Goal: Task Accomplishment & Management: Manage account settings

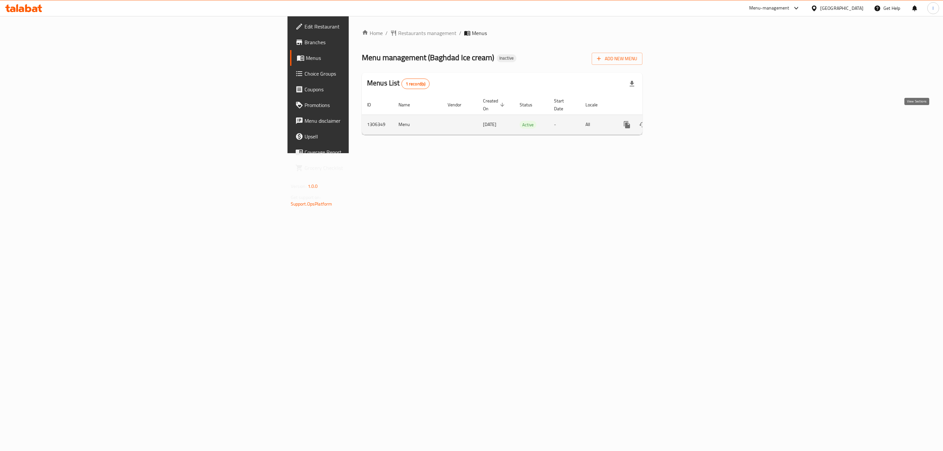
click at [677, 122] on icon "enhanced table" at bounding box center [675, 125] width 6 height 6
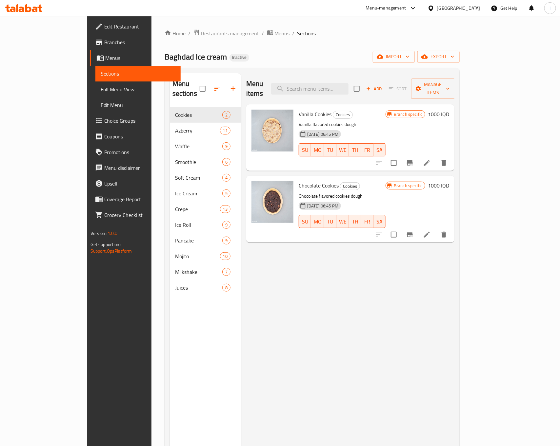
click at [95, 98] on link "Edit Menu" at bounding box center [137, 105] width 85 height 16
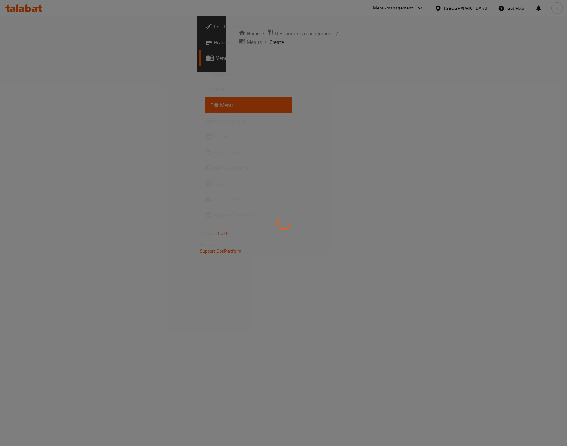
click at [205, 94] on link "Full Menu View" at bounding box center [248, 90] width 86 height 16
click at [210, 90] on span "Full Menu View" at bounding box center [248, 89] width 76 height 8
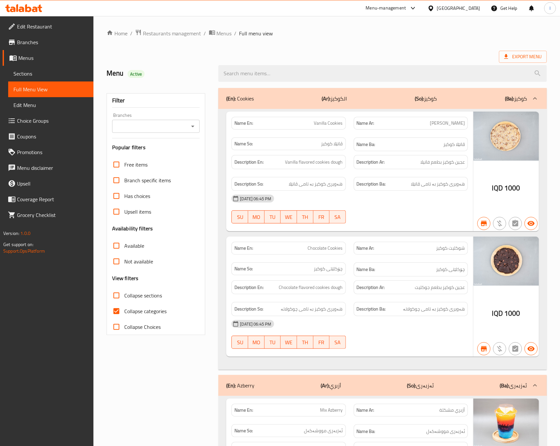
click at [167, 130] on input "Branches" at bounding box center [150, 126] width 73 height 9
click at [160, 151] on span "Baghdad Ice cream, Al- Ameer" at bounding box center [150, 155] width 67 height 8
type input "Baghdad Ice cream, Al- Ameer"
click at [142, 309] on span "Collapse categories" at bounding box center [145, 312] width 42 height 8
click at [124, 309] on input "Collapse categories" at bounding box center [116, 312] width 16 height 16
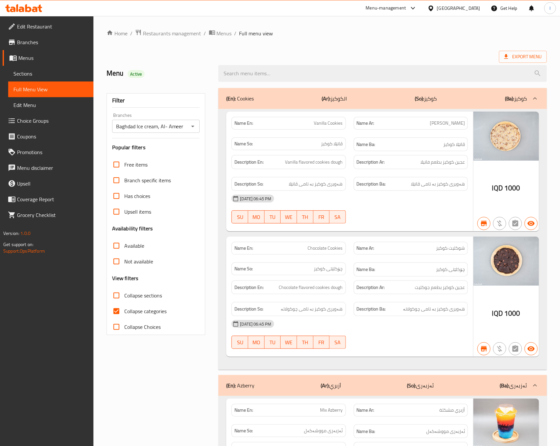
checkbox input "false"
click at [146, 298] on span "Collapse sections" at bounding box center [143, 296] width 38 height 8
click at [124, 298] on input "Collapse sections" at bounding box center [116, 296] width 16 height 16
checkbox input "true"
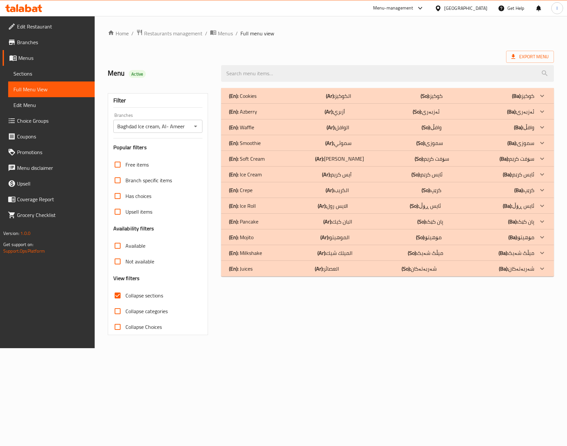
click at [301, 305] on div "(En): Cookies (Ar): الكوكيز (So): كوكيز (Ba): كوكيز Name En: Vanilla Cookies Na…" at bounding box center [387, 211] width 341 height 255
click at [270, 349] on div "Home / Restaurants management / Menus / Full menu view Export Menu Menu Active …" at bounding box center [331, 182] width 472 height 332
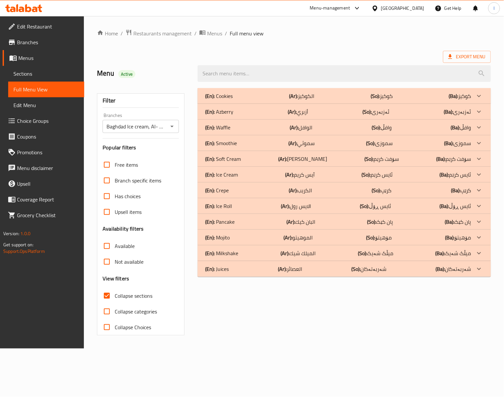
click at [245, 100] on div "(En): Soft Cream (Ar): سوفت كريم (So): سۆفت کرێم (Ba): سۆفت کرێم" at bounding box center [338, 96] width 266 height 8
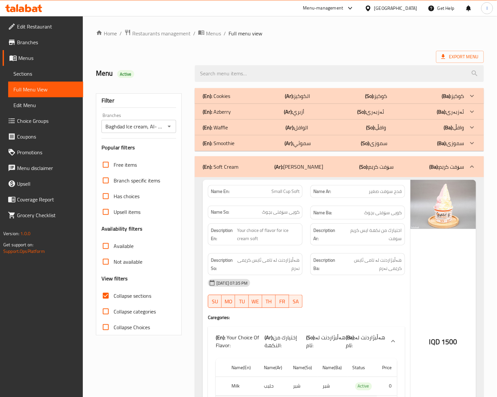
click at [336, 222] on div "Description Ar: اختيارك من نكهة ايس كريم سوفت" at bounding box center [358, 234] width 103 height 30
click at [310, 197] on div "Name Ar: قدح سوفت صغير" at bounding box center [358, 191] width 103 height 21
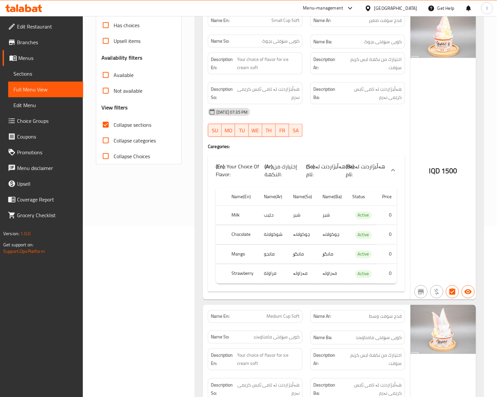
scroll to position [161, 0]
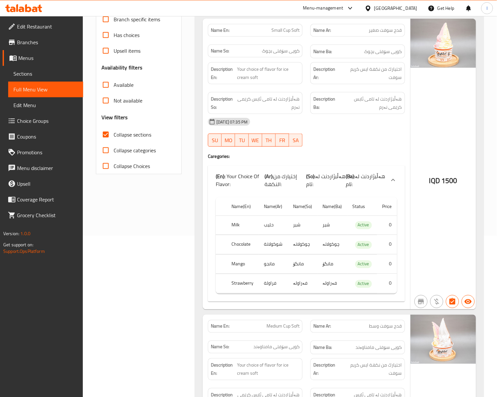
click at [305, 55] on div "Name So: کوپی سۆفتی بچوک" at bounding box center [255, 52] width 103 height 22
click at [335, 129] on div "[DATE] 07:35 PM" at bounding box center [306, 122] width 205 height 16
click at [338, 104] on strong "Description Ba:" at bounding box center [325, 103] width 25 height 16
click at [366, 134] on div "18-08-2025 07:35 PM SU MO TU WE TH FR SA" at bounding box center [306, 132] width 205 height 37
click at [388, 134] on div "18-08-2025 07:35 PM SU MO TU WE TH FR SA" at bounding box center [306, 132] width 205 height 37
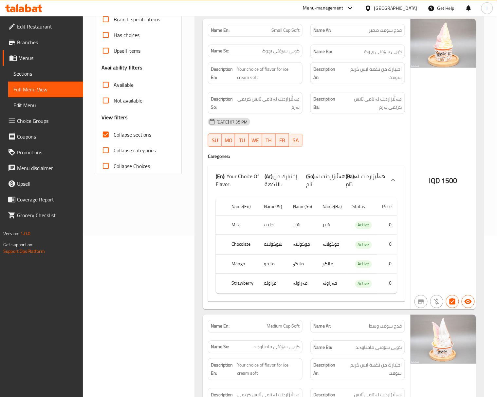
click at [367, 135] on div "18-08-2025 07:35 PM SU MO TU WE TH FR SA" at bounding box center [306, 132] width 205 height 37
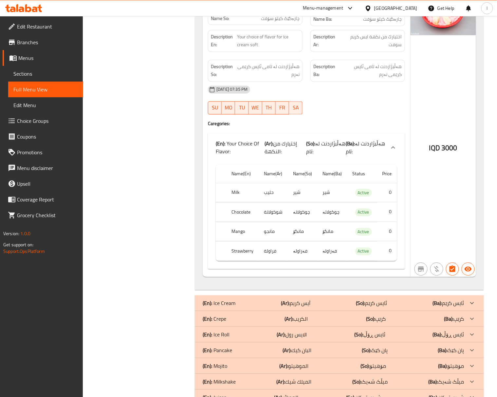
scroll to position [1113, 0]
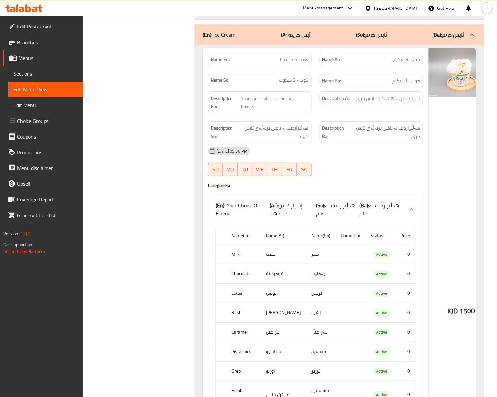
scroll to position [1362, 0]
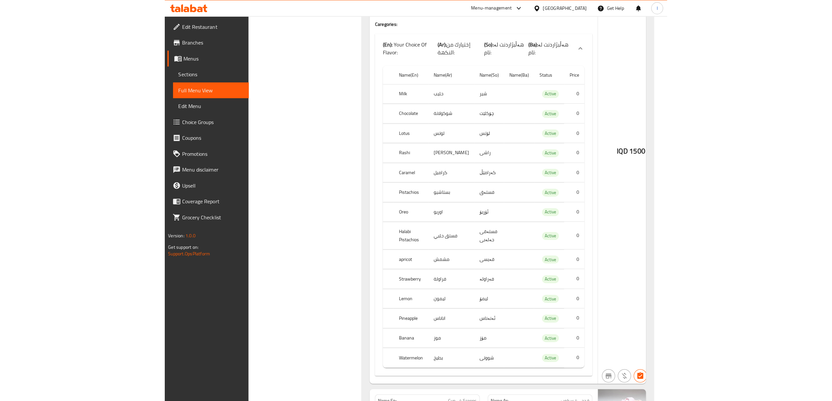
scroll to position [1537, 0]
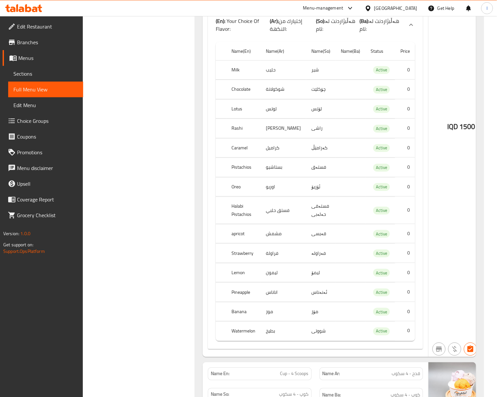
drag, startPoint x: 146, startPoint y: 197, endPoint x: 145, endPoint y: 188, distance: 8.5
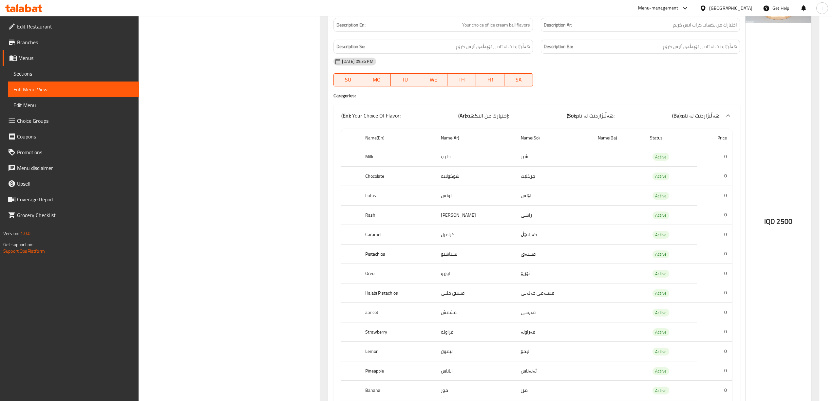
scroll to position [2411, 0]
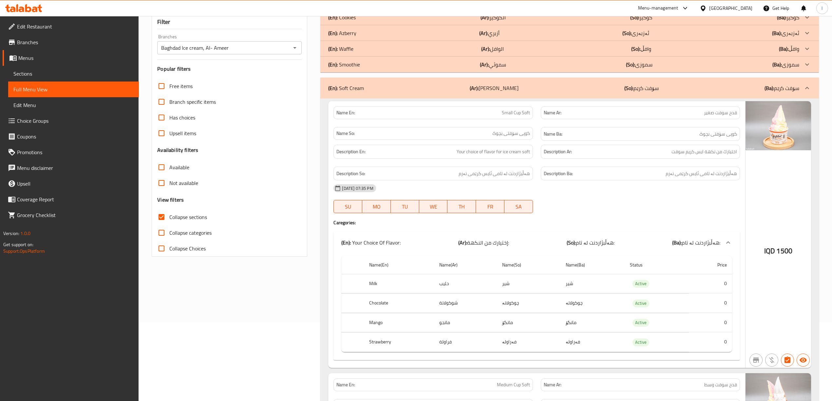
scroll to position [0, 0]
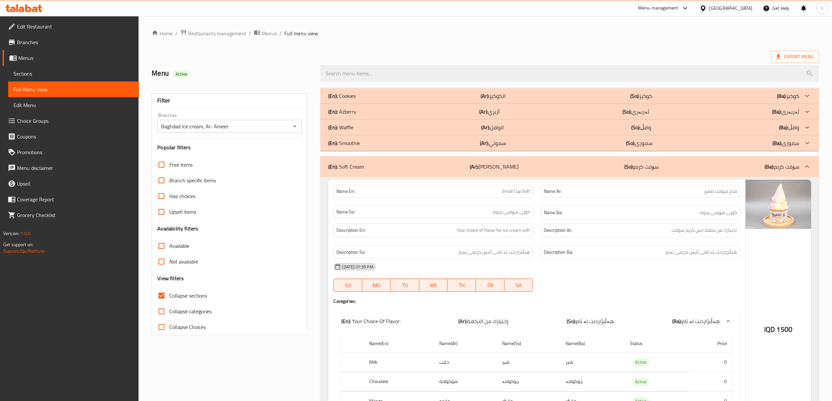
click at [554, 168] on div "(En): Soft Cream (Ar): سوفت كريم (So): سۆفت کرێم (Ba): سۆفت کرێم" at bounding box center [563, 167] width 471 height 8
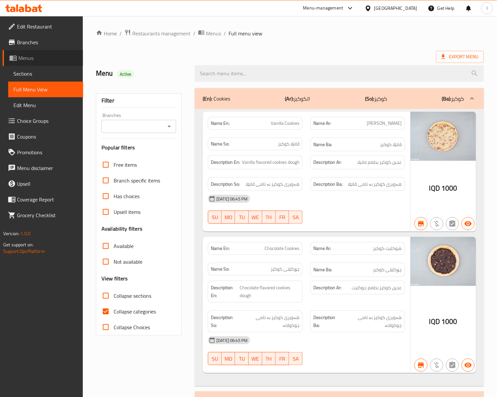
click at [32, 57] on span "Menus" at bounding box center [48, 58] width 60 height 8
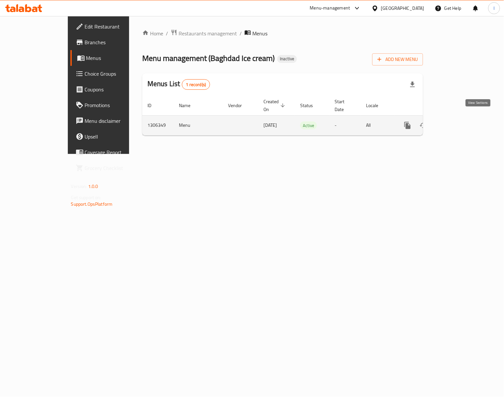
click at [459, 122] on icon "enhanced table" at bounding box center [455, 126] width 8 height 8
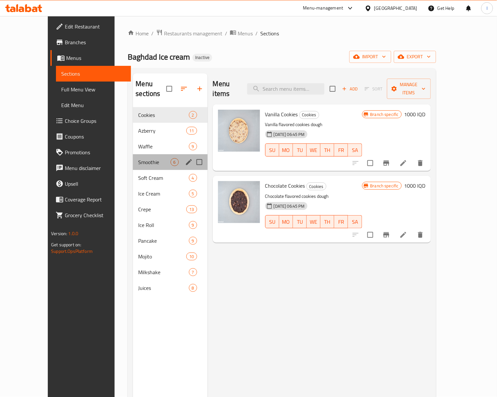
click at [133, 158] on div "Smoothie 6" at bounding box center [170, 162] width 74 height 16
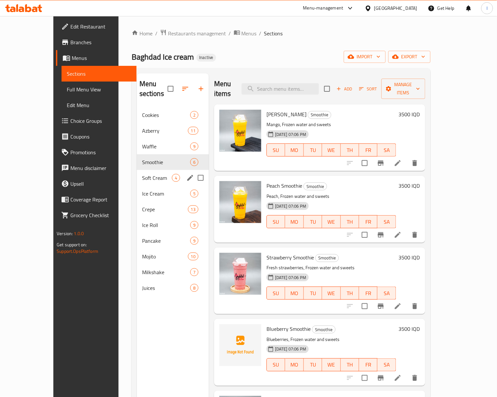
drag, startPoint x: 123, startPoint y: 181, endPoint x: 123, endPoint y: 174, distance: 7.9
click at [142, 190] on span "Ice Cream" at bounding box center [166, 194] width 48 height 8
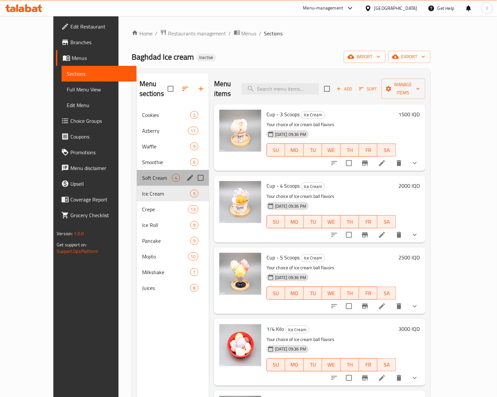
click at [137, 170] on div "Soft Cream 4" at bounding box center [173, 178] width 72 height 16
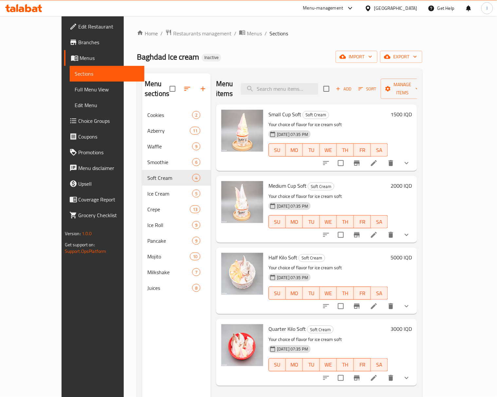
click at [378, 159] on icon at bounding box center [374, 163] width 8 height 8
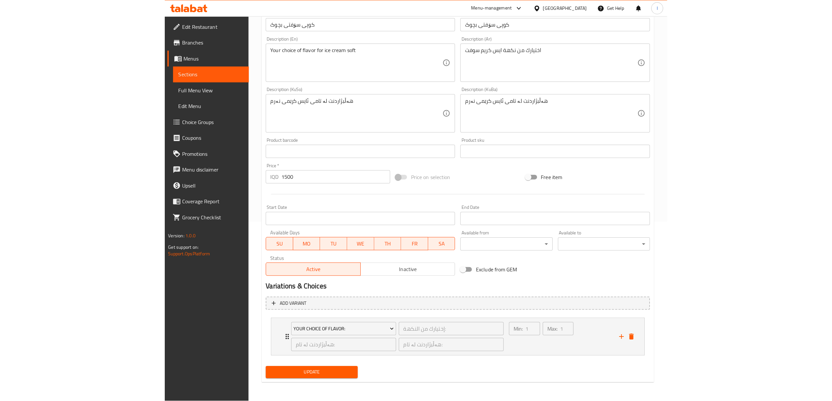
scroll to position [173, 0]
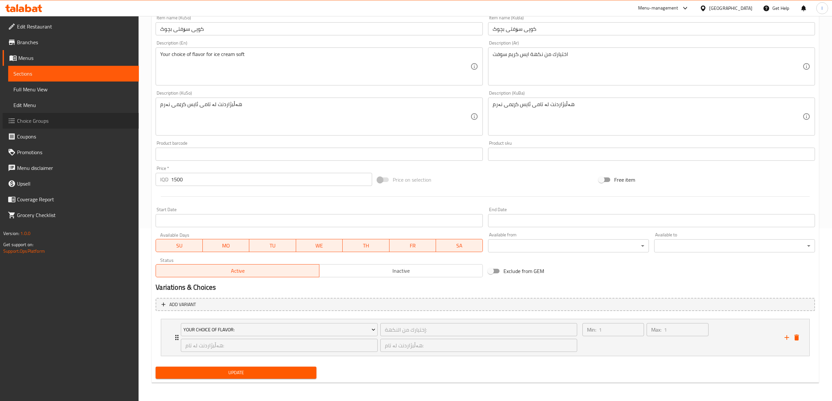
click at [27, 121] on span "Choice Groups" at bounding box center [75, 121] width 117 height 8
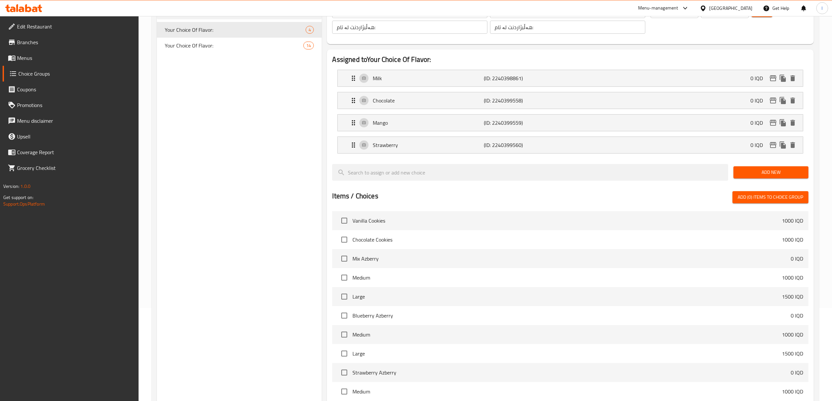
click at [281, 150] on div "Home / Restaurants management / Choice Groups Choice Groups Choice Groups Your …" at bounding box center [485, 222] width 667 height 572
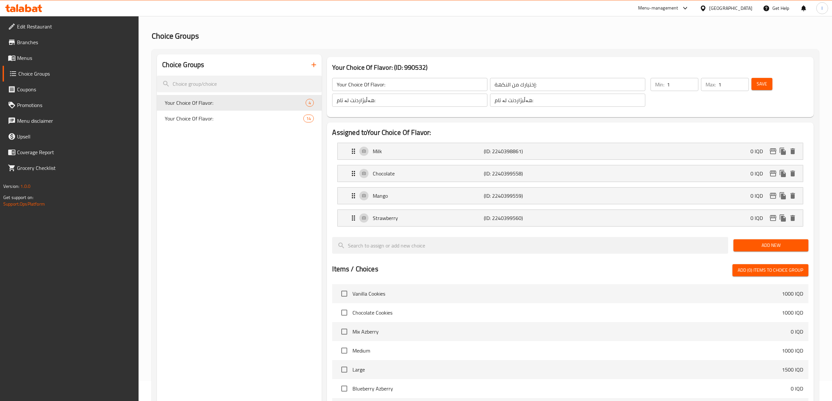
scroll to position [0, 0]
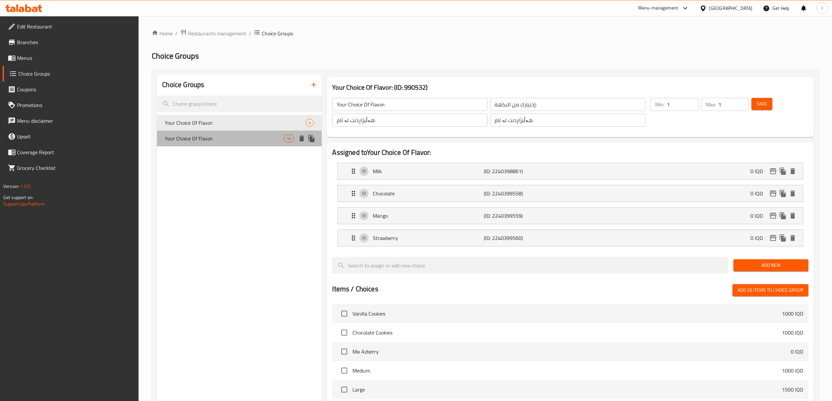
click at [223, 138] on span "Your Choice Of Flavor:" at bounding box center [224, 139] width 119 height 8
type input "Your Choice Of Flavor:"
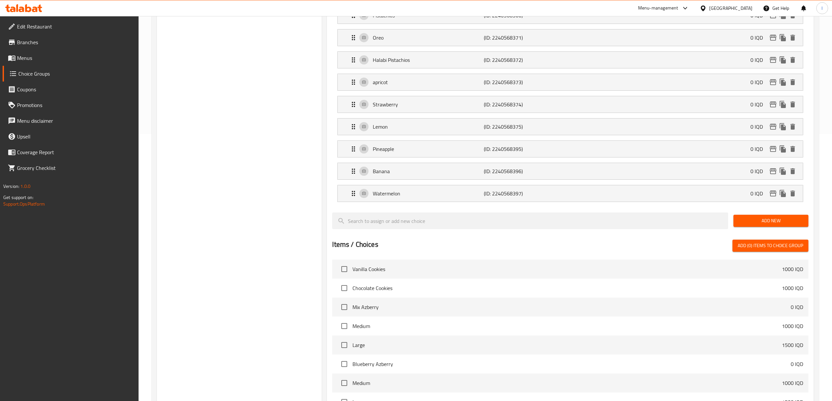
scroll to position [291, 0]
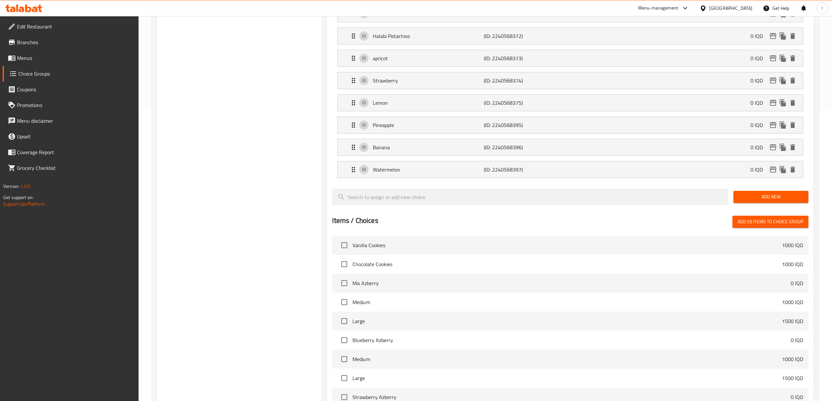
click at [503, 193] on div "Add New" at bounding box center [771, 197] width 80 height 22
click at [503, 195] on button "Add New" at bounding box center [770, 197] width 75 height 12
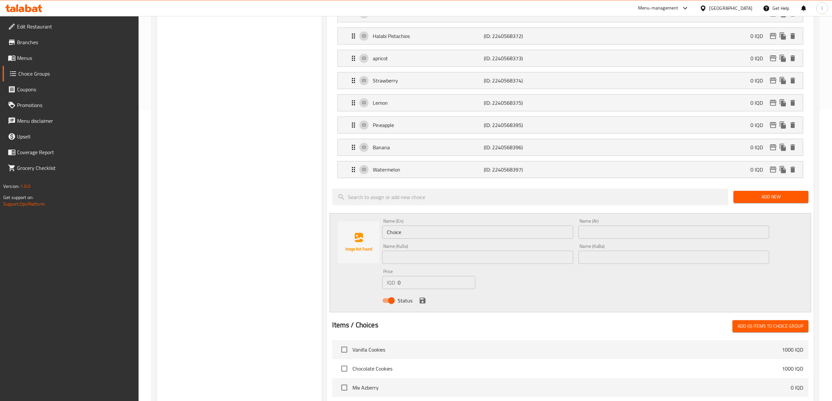
click at [503, 247] on div "Name (KuBa) Name (KuBa)" at bounding box center [674, 253] width 196 height 25
click at [503, 238] on input "text" at bounding box center [674, 232] width 191 height 13
click at [503, 237] on input "text" at bounding box center [674, 232] width 191 height 13
click at [503, 237] on input "v" at bounding box center [674, 232] width 191 height 13
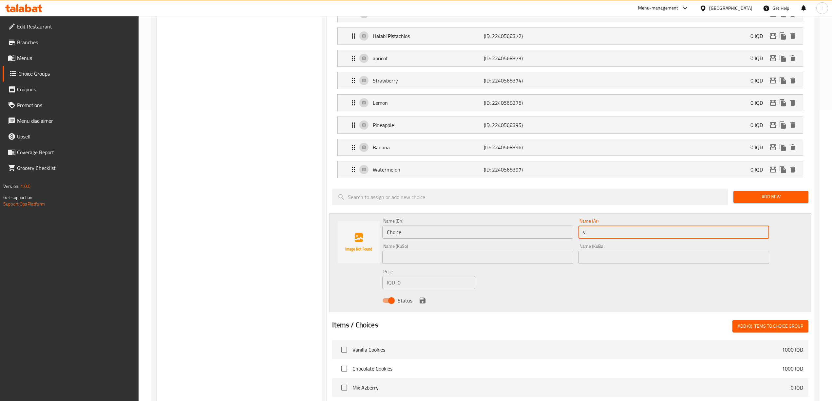
click at [503, 237] on input "v" at bounding box center [674, 232] width 191 height 13
paste input "علكة"
type input "علكة"
click at [503, 232] on input "Choice" at bounding box center [477, 232] width 191 height 13
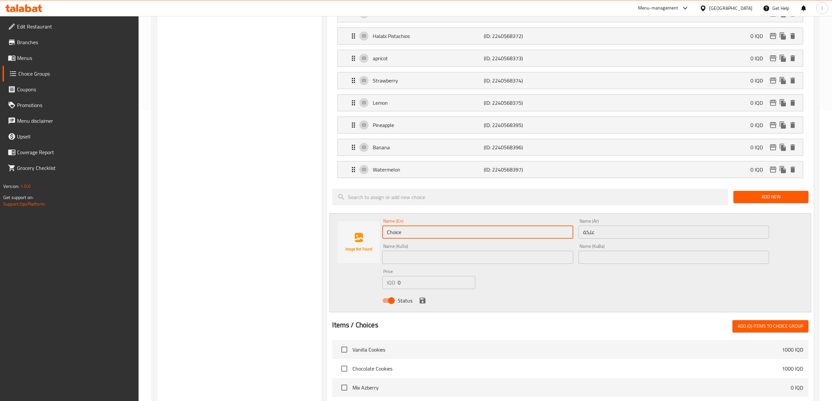
click at [503, 232] on input "Choice" at bounding box center [477, 232] width 191 height 13
paste input "gum"
click at [388, 237] on input "gum" at bounding box center [477, 232] width 191 height 13
type input "Gum"
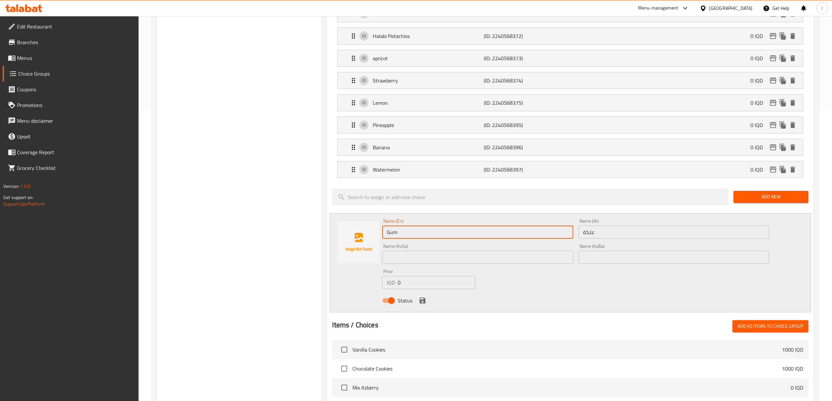
click at [503, 259] on input "text" at bounding box center [674, 257] width 191 height 13
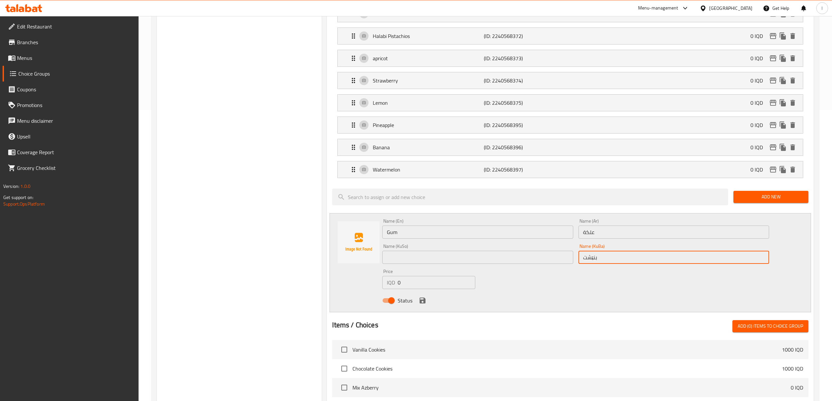
click at [503, 259] on input "بنێشت" at bounding box center [674, 257] width 191 height 13
type input "بنێشت"
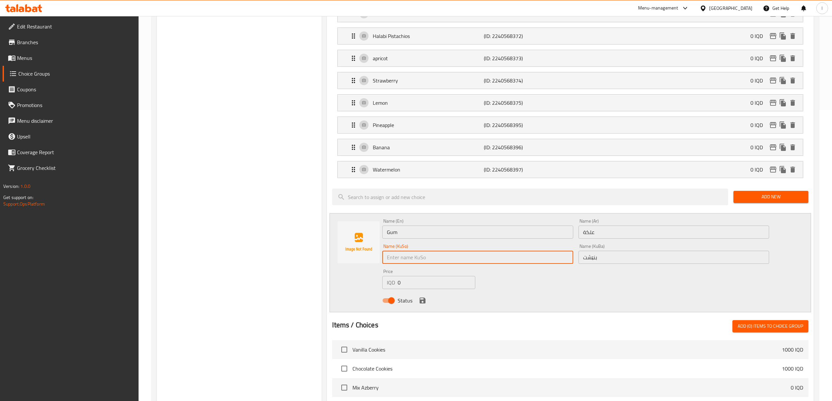
click at [503, 264] on input "text" at bounding box center [477, 257] width 191 height 13
paste input "بنێشت"
type input "بنێشت"
click at [424, 304] on icon "save" at bounding box center [423, 301] width 6 height 6
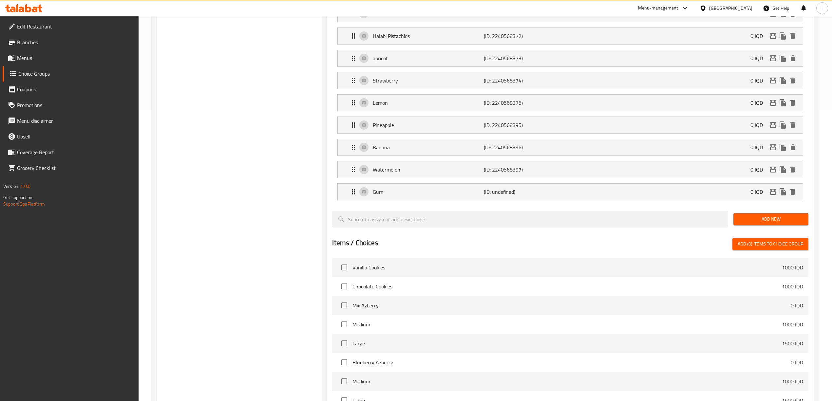
drag, startPoint x: 788, startPoint y: 219, endPoint x: 831, endPoint y: 180, distance: 58.2
click at [503, 180] on div "Home / Restaurants management / Choice Groups Choice Groups Choice Groups Your …" at bounding box center [485, 147] width 693 height 844
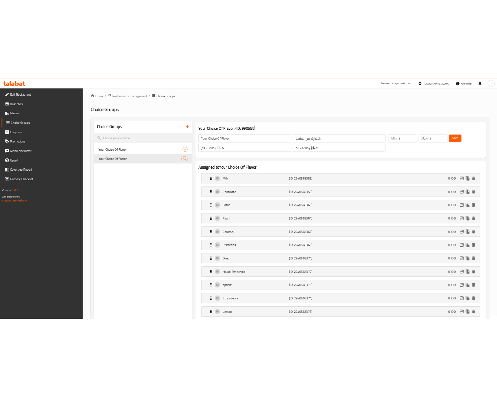
scroll to position [0, 0]
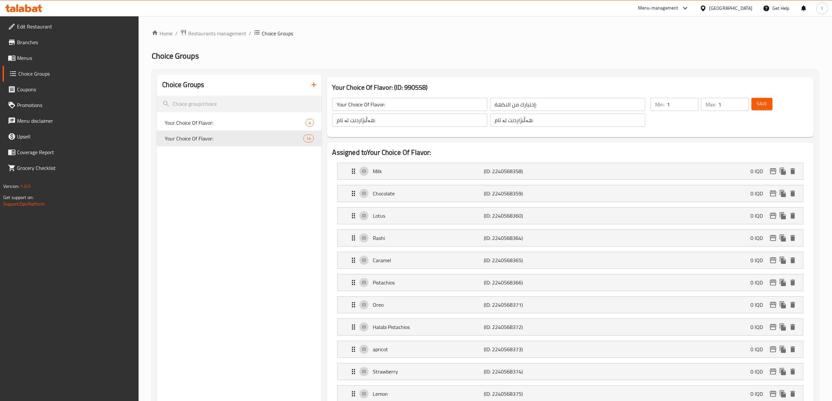
click at [503, 104] on span "Save" at bounding box center [762, 104] width 10 height 8
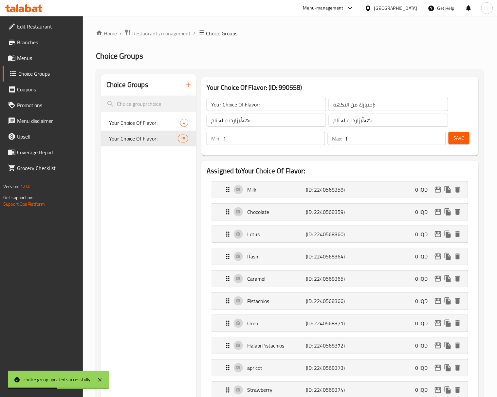
scroll to position [437, 0]
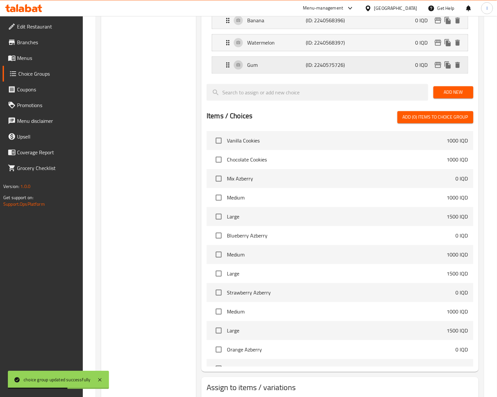
click at [326, 69] on p "(ID: 2240575726)" at bounding box center [325, 65] width 39 height 8
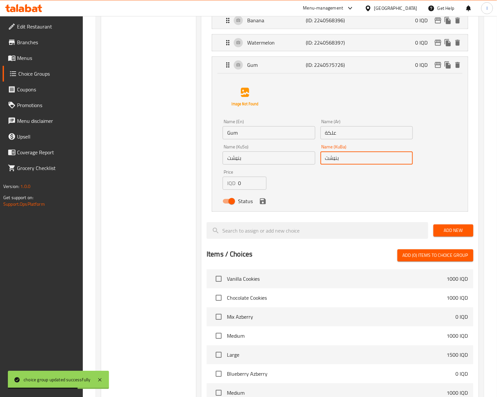
click at [345, 164] on input "بنێشت" at bounding box center [367, 157] width 93 height 13
click at [262, 205] on icon "save" at bounding box center [263, 201] width 8 height 8
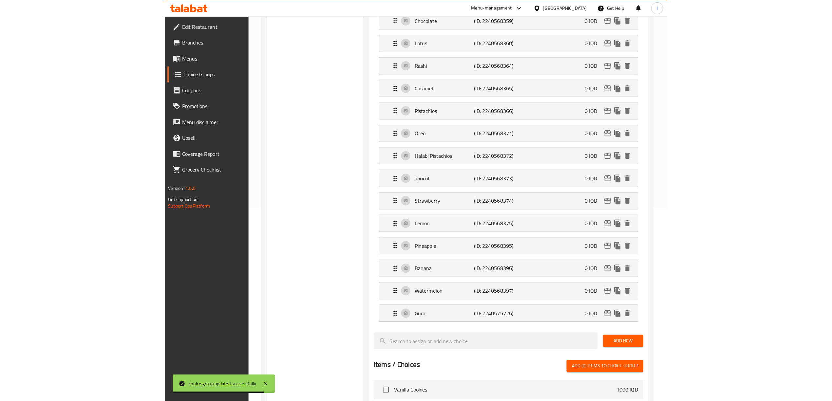
scroll to position [0, 0]
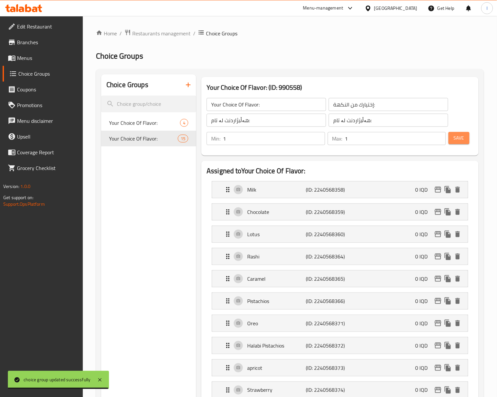
click at [454, 138] on button "Save" at bounding box center [459, 138] width 21 height 12
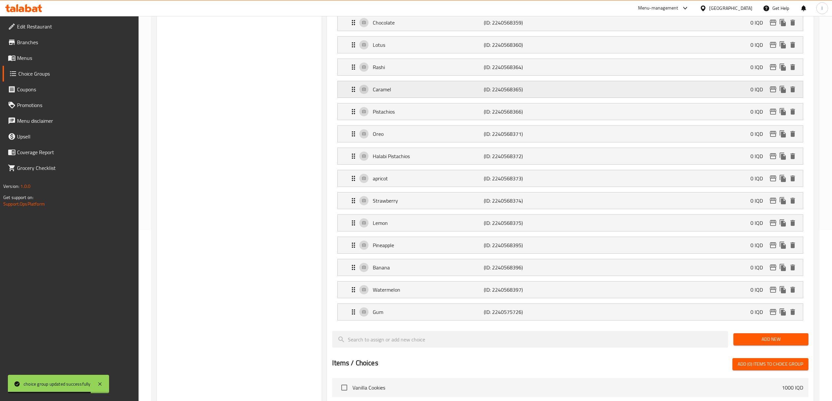
scroll to position [437, 0]
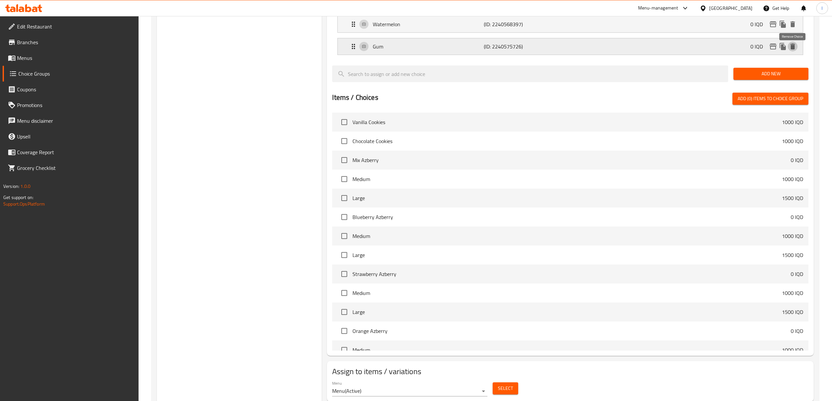
click at [503, 45] on button "delete" at bounding box center [793, 47] width 10 height 10
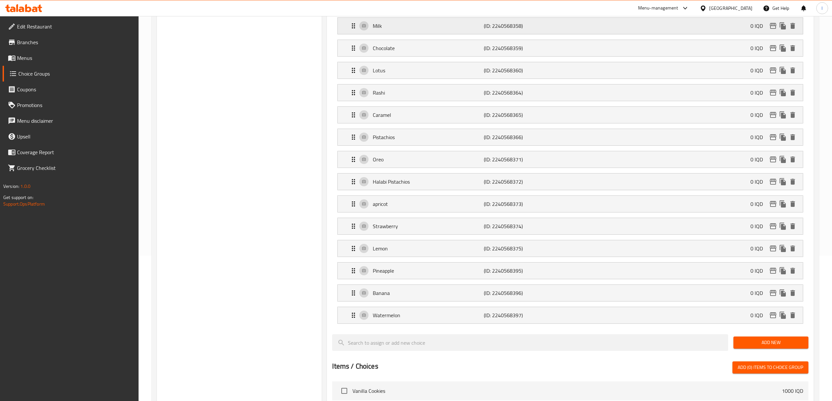
scroll to position [0, 0]
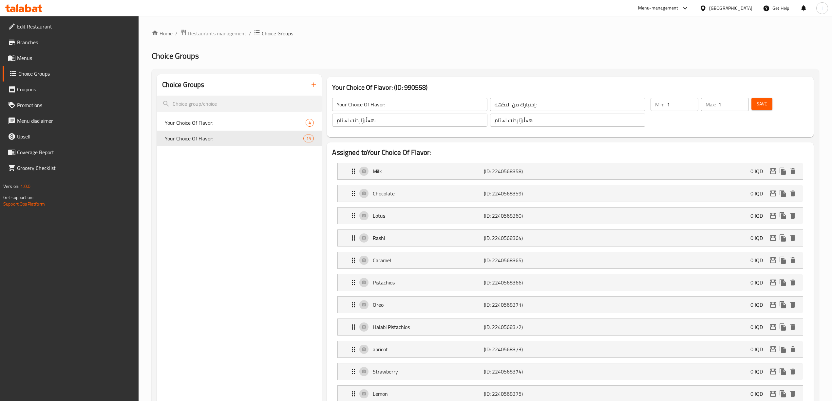
click at [503, 107] on span "Save" at bounding box center [762, 104] width 10 height 8
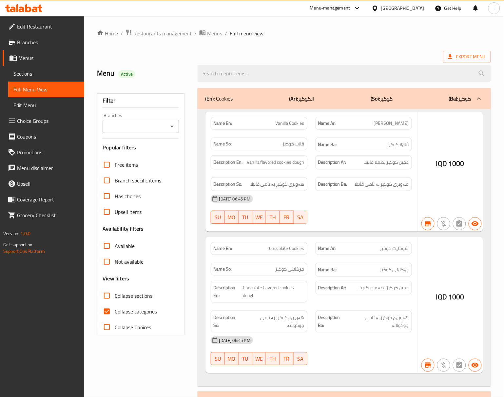
click at [147, 113] on div at bounding box center [252, 198] width 504 height 397
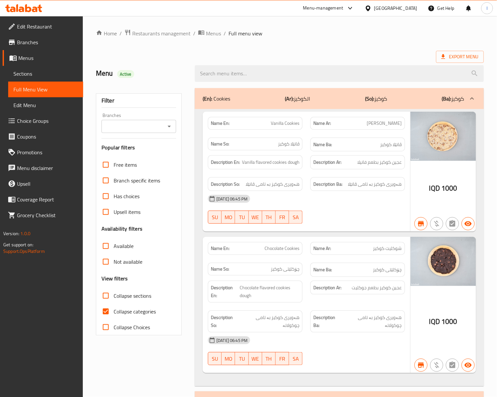
click at [146, 120] on div "Branches Branches" at bounding box center [139, 123] width 75 height 20
click at [148, 123] on input "Branches" at bounding box center [134, 126] width 60 height 9
click at [152, 153] on span "Baghdad Ice cream, Al- Ameer" at bounding box center [139, 159] width 64 height 16
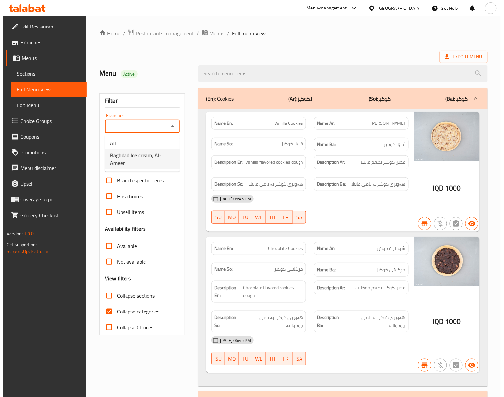
type input "Baghdad Ice cream, Al- Ameer"
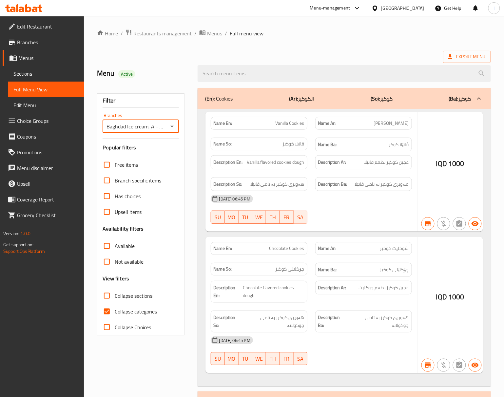
click at [136, 296] on div at bounding box center [252, 198] width 504 height 397
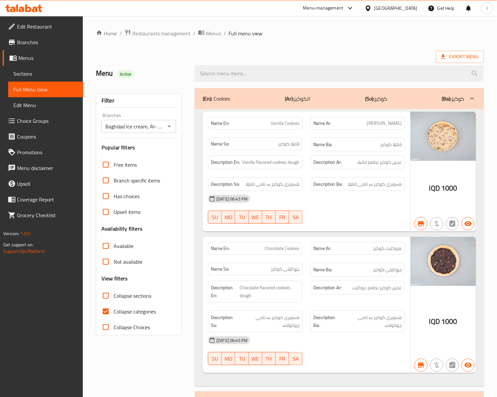
click at [129, 311] on span "Collapse categories" at bounding box center [135, 312] width 42 height 8
click at [114, 311] on input "Collapse categories" at bounding box center [106, 312] width 16 height 16
checkbox input "false"
click at [134, 297] on span "Collapse sections" at bounding box center [133, 296] width 38 height 8
click at [114, 297] on input "Collapse sections" at bounding box center [106, 296] width 16 height 16
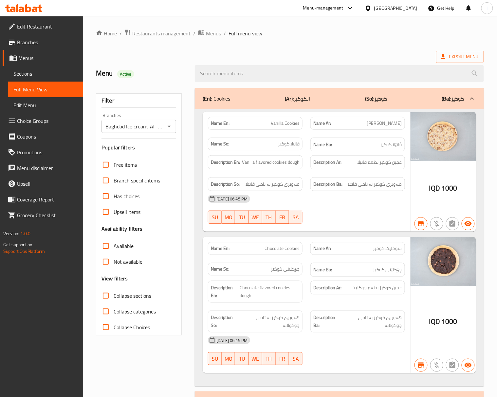
checkbox input "true"
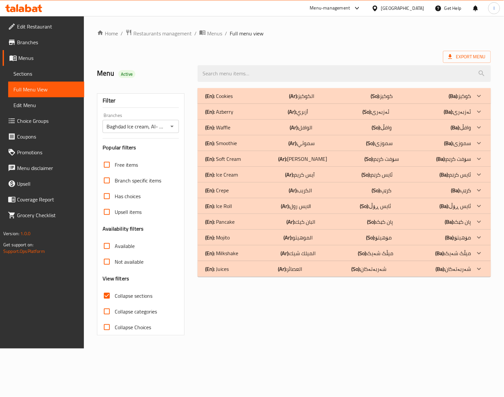
drag, startPoint x: 334, startPoint y: 159, endPoint x: 339, endPoint y: 176, distance: 18.4
click at [339, 176] on div "(En): Cookies (Ar): الكوكيز (So): كوكيز (Ba): كوكيز Name En: Vanilla Cookies Na…" at bounding box center [344, 182] width 293 height 189
click at [339, 100] on div "(En): Ice Cream (Ar): آيس كريم (So): ئایس کرێم (Ba): ئایس کرێم" at bounding box center [338, 96] width 266 height 8
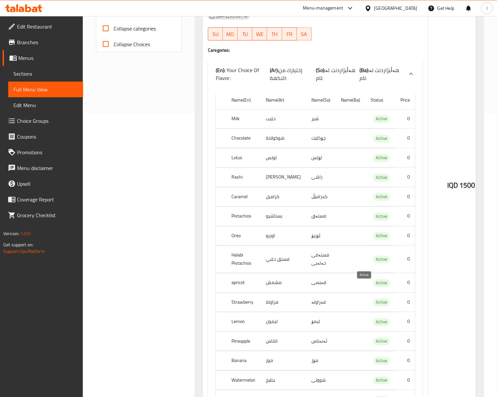
scroll to position [291, 0]
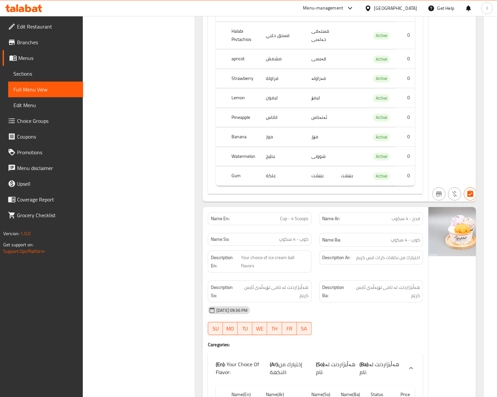
scroll to position [437, 0]
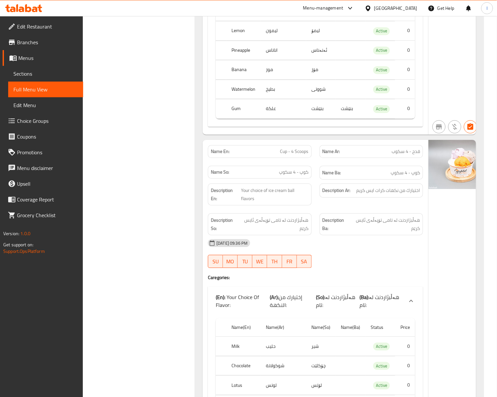
scroll to position [582, 0]
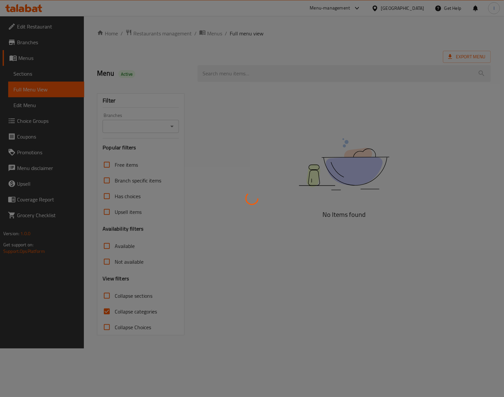
click at [132, 123] on div at bounding box center [252, 198] width 504 height 397
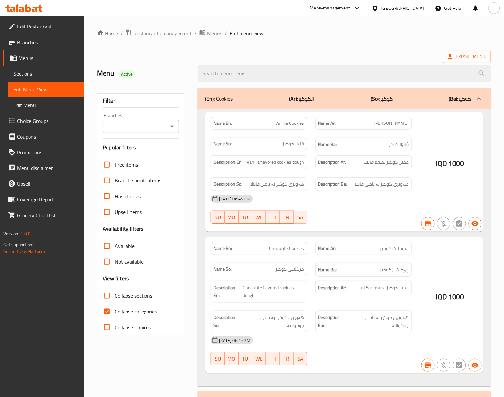
click at [126, 133] on div at bounding box center [252, 198] width 504 height 397
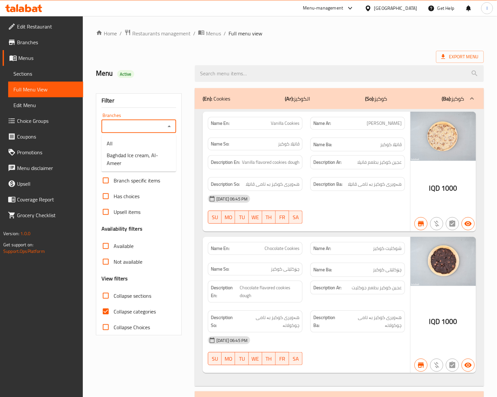
click at [122, 129] on input "Branches" at bounding box center [134, 126] width 60 height 9
click at [128, 164] on span "Baghdad Ice cream, Al- Ameer" at bounding box center [139, 159] width 64 height 16
type input "Baghdad Ice cream, Al- Ameer"
click at [139, 318] on label "Collapse categories" at bounding box center [127, 312] width 58 height 16
click at [114, 318] on input "Collapse categories" at bounding box center [106, 312] width 16 height 16
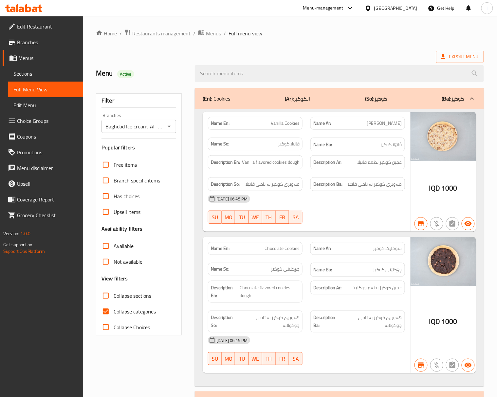
checkbox input "false"
click at [140, 295] on span "Collapse sections" at bounding box center [133, 296] width 38 height 8
click at [114, 295] on input "Collapse sections" at bounding box center [106, 296] width 16 height 16
checkbox input "true"
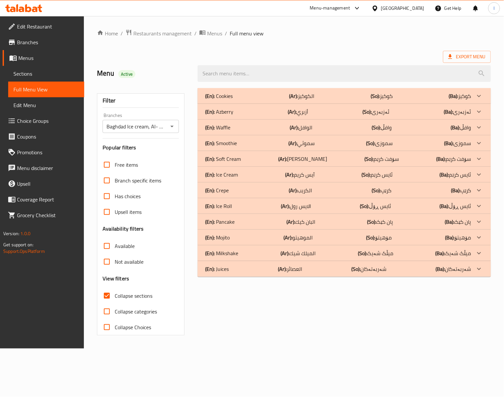
click at [237, 328] on div "(En): Cookies (Ar): الكوكيز (So): كوكيز (Ba): كوكيز Name En: Vanilla Cookies Na…" at bounding box center [344, 211] width 301 height 255
click at [247, 100] on div "(En): Ice Cream (Ar): آيس كريم (So): ئایس کرێم (Ba): ئایس کرێم" at bounding box center [338, 96] width 266 height 8
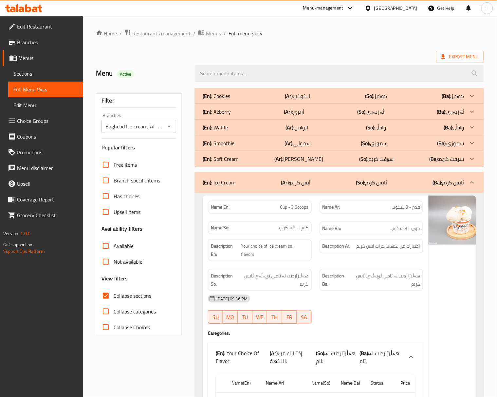
click at [327, 250] on strong "Description Ar:" at bounding box center [337, 246] width 28 height 8
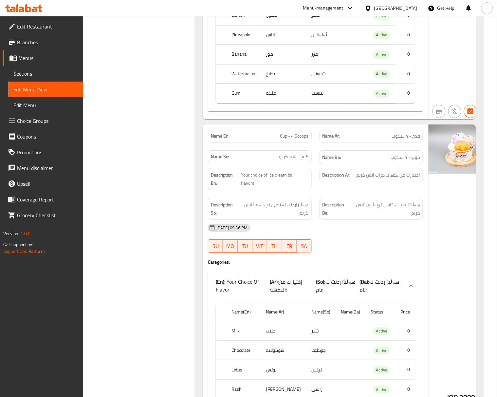
scroll to position [582, 0]
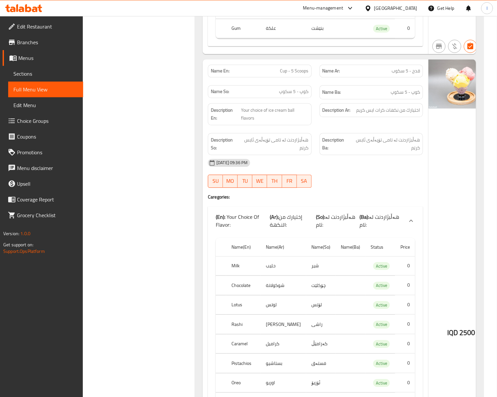
scroll to position [1165, 0]
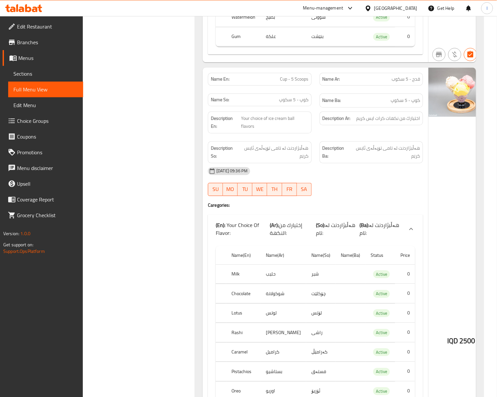
click at [151, 180] on div "Filter Branches Baghdad Ice cream, Al- Ameer Branches Popular filters Free item…" at bounding box center [141, 326] width 99 height 2815
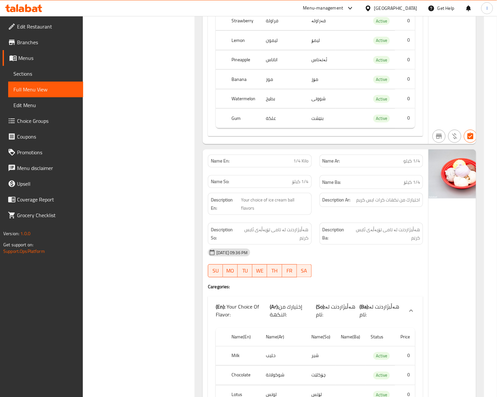
scroll to position [1747, 0]
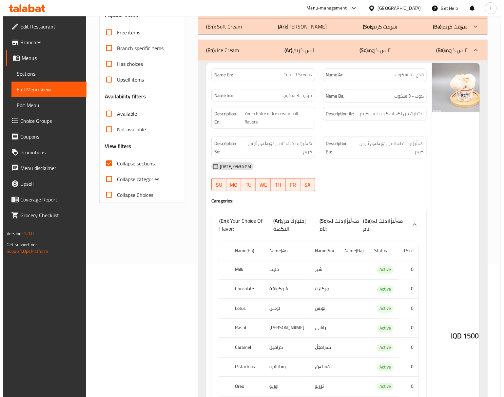
scroll to position [0, 0]
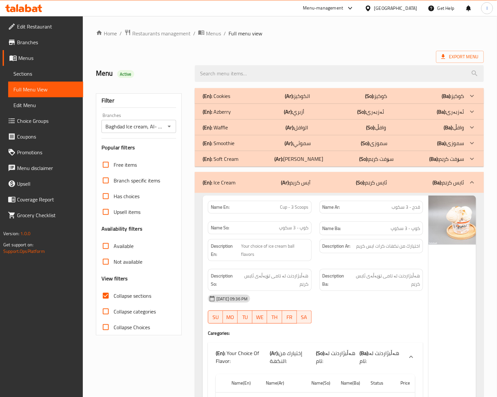
click at [434, 185] on b "(Ba):" at bounding box center [437, 183] width 9 height 10
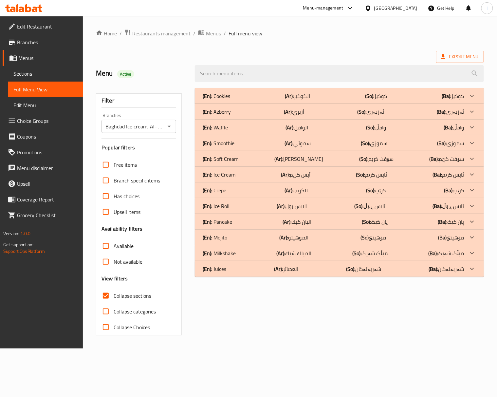
click at [434, 156] on img at bounding box center [444, 130] width 66 height 49
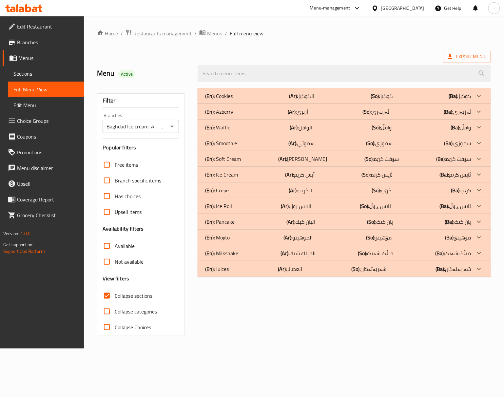
click at [449, 101] on b "(Ba):" at bounding box center [453, 96] width 9 height 10
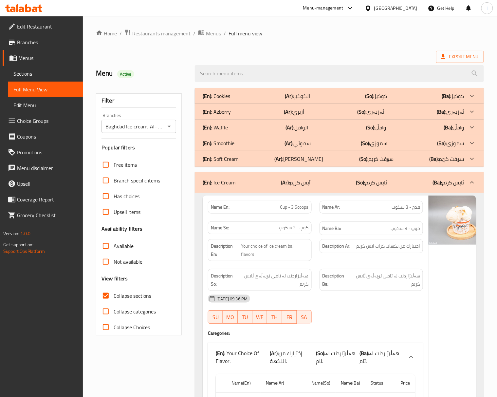
click at [403, 179] on div "(En): Ice Cream (Ar): آيس كريم (So): ئایس کرێم (Ba): ئایس کرێم" at bounding box center [334, 183] width 262 height 8
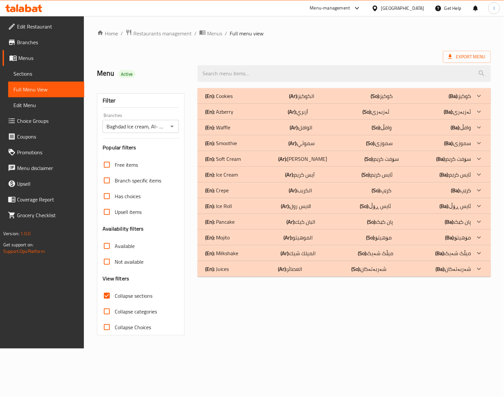
drag, startPoint x: 259, startPoint y: 206, endPoint x: 312, endPoint y: 90, distance: 127.0
click at [259, 100] on div "(En): Ice Roll (Ar): الایس رول (So): ئایس ڕۆڵ (Ba): ئایس ڕۆڵ" at bounding box center [338, 96] width 266 height 8
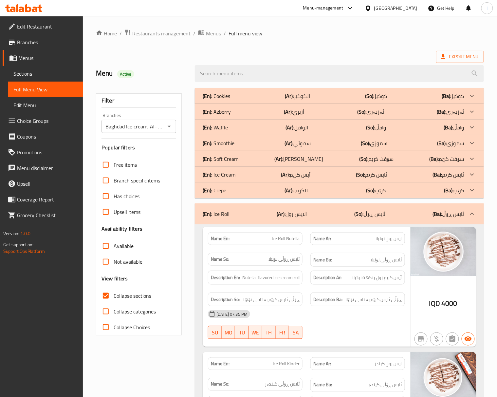
click at [314, 240] on strong "Name Ar:" at bounding box center [322, 238] width 18 height 7
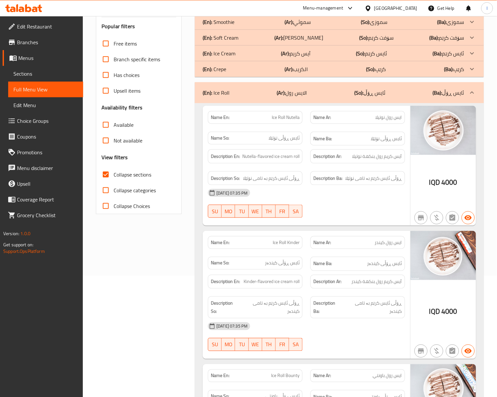
scroll to position [145, 0]
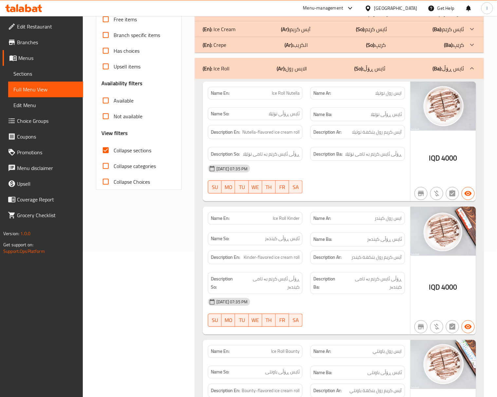
click at [353, 181] on div "18-08-2025 07:35 PM SU MO TU WE TH FR SA" at bounding box center [306, 179] width 205 height 37
click at [237, 255] on strong "Description En:" at bounding box center [225, 258] width 29 height 8
click at [203, 251] on div "Name En: Ice Roll Kinder Name Ar: ايس رول كيندر Name So: ئایس ڕۆڵی کیندەر Name …" at bounding box center [307, 271] width 208 height 128
click at [285, 166] on div "18-08-2025 07:35 PM" at bounding box center [306, 169] width 205 height 16
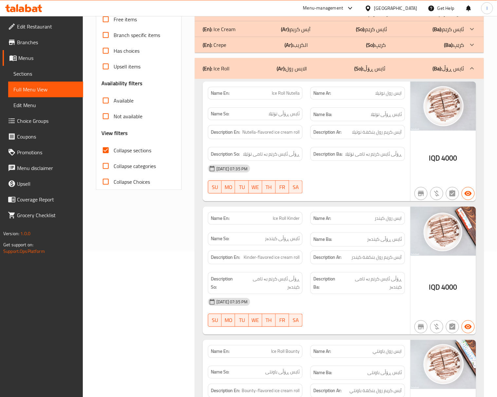
click at [343, 198] on div at bounding box center [358, 194] width 103 height 8
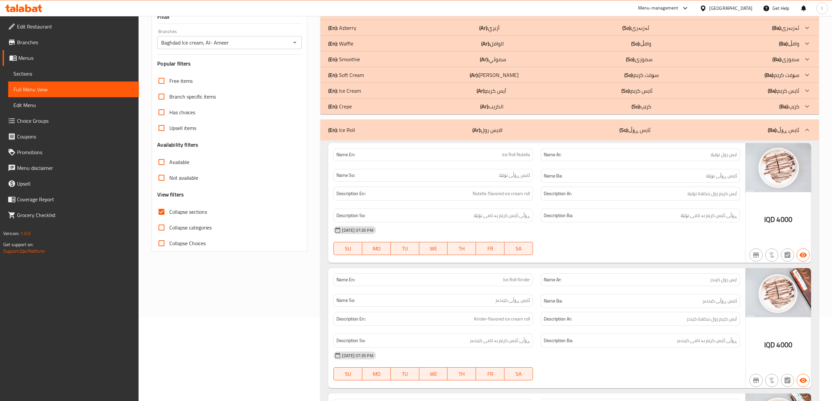
scroll to position [0, 0]
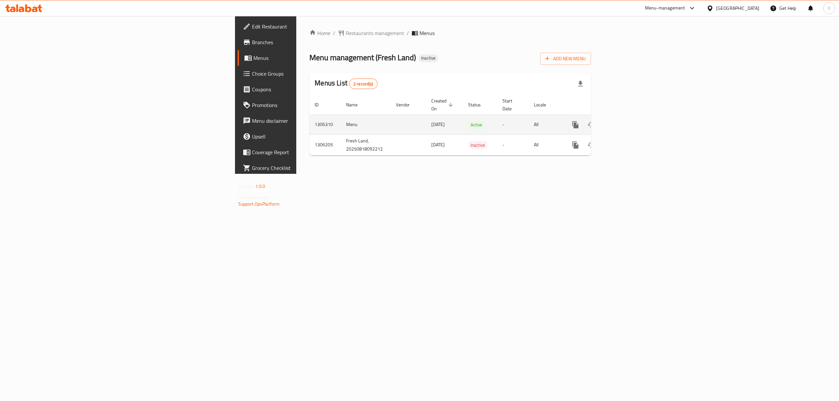
click at [636, 115] on td "enhanced table" at bounding box center [598, 125] width 73 height 20
click at [630, 119] on link "enhanced table" at bounding box center [623, 125] width 16 height 16
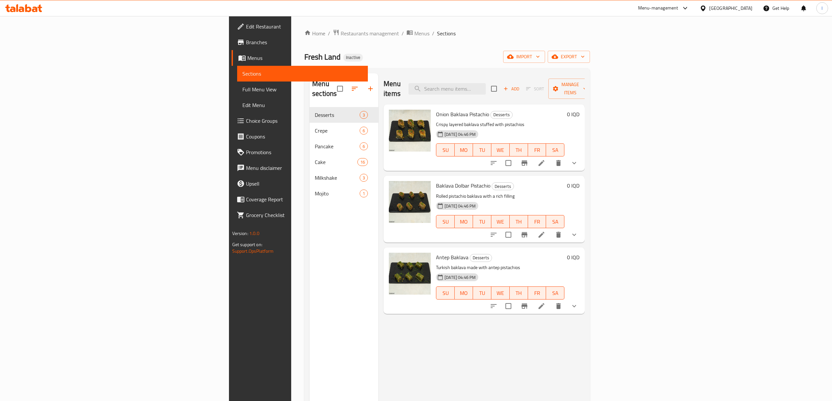
click at [242, 87] on span "Full Menu View" at bounding box center [302, 89] width 120 height 8
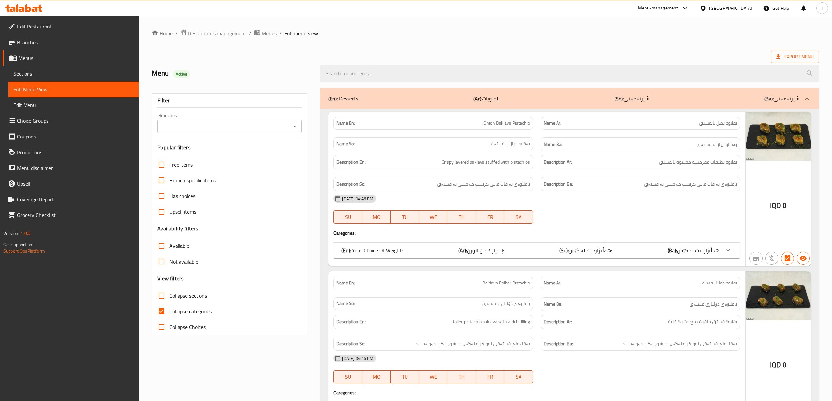
click at [227, 124] on input "Branches" at bounding box center [224, 126] width 130 height 9
click at [203, 156] on li "Fresh Land, Sumel" at bounding box center [229, 155] width 144 height 12
type input "Fresh Land, Sumel"
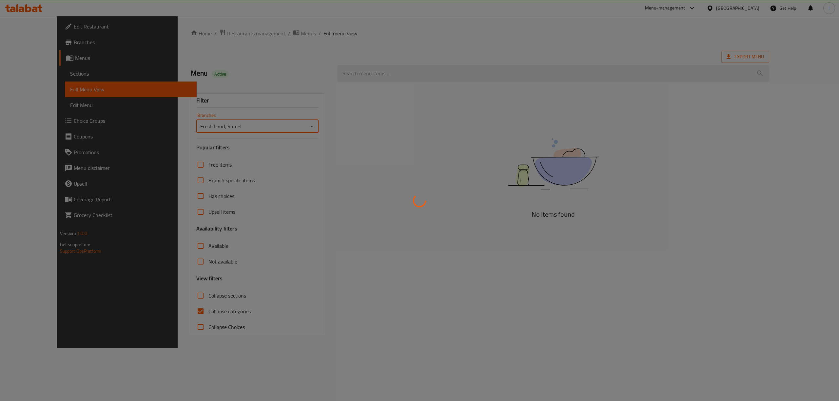
click at [169, 302] on div at bounding box center [419, 200] width 839 height 401
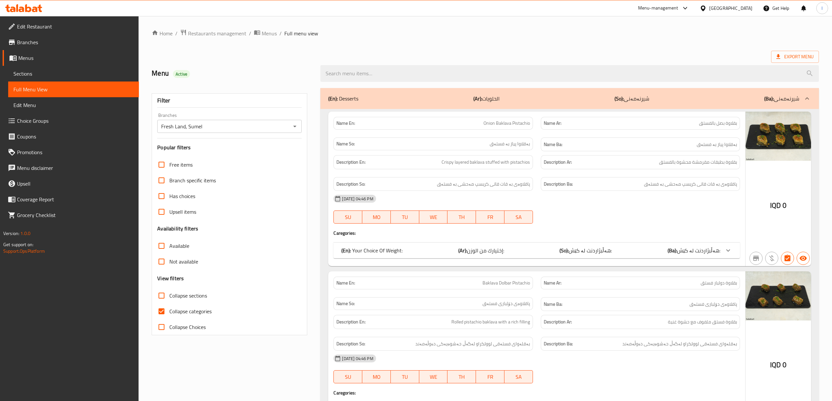
click at [169, 312] on input "Collapse categories" at bounding box center [162, 312] width 16 height 16
checkbox input "false"
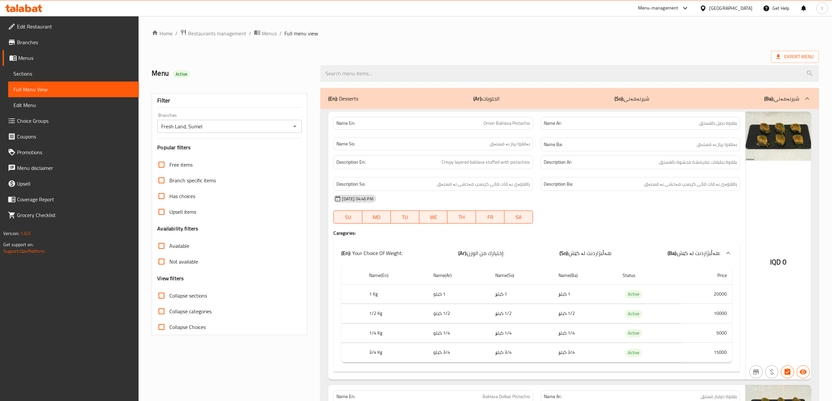
click at [183, 302] on label "Collapse sections" at bounding box center [180, 296] width 53 height 16
click at [169, 302] on input "Collapse sections" at bounding box center [162, 296] width 16 height 16
checkbox input "true"
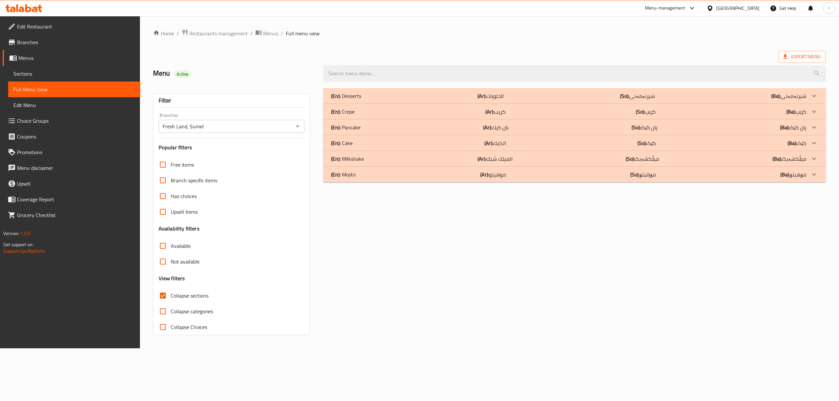
click at [408, 62] on div at bounding box center [574, 73] width 510 height 25
click at [407, 70] on input "search" at bounding box center [574, 73] width 503 height 17
paste input "Pancake mix"
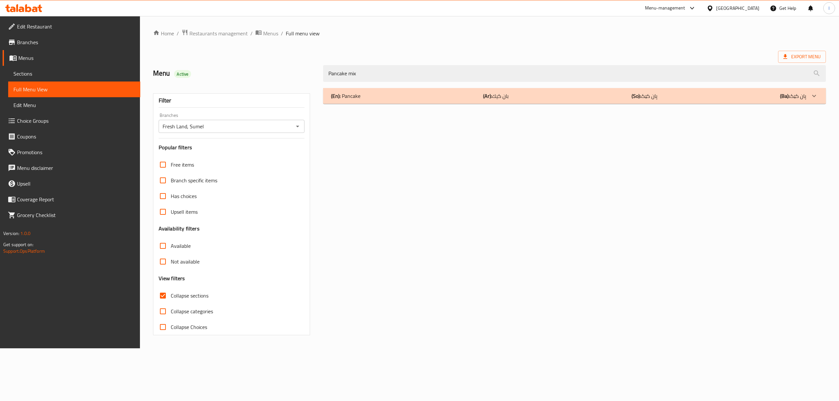
type input "Pancake mix"
click at [692, 106] on div "(En): Pancake (Ar): بان كيك (So): پان کێک (Ba): پان کێک Name En: Mini Pancake M…" at bounding box center [574, 211] width 510 height 255
click at [692, 100] on div "(En): Pancake (Ar): بان كيك (So): پان کێک (Ba): پان کێک" at bounding box center [574, 96] width 503 height 16
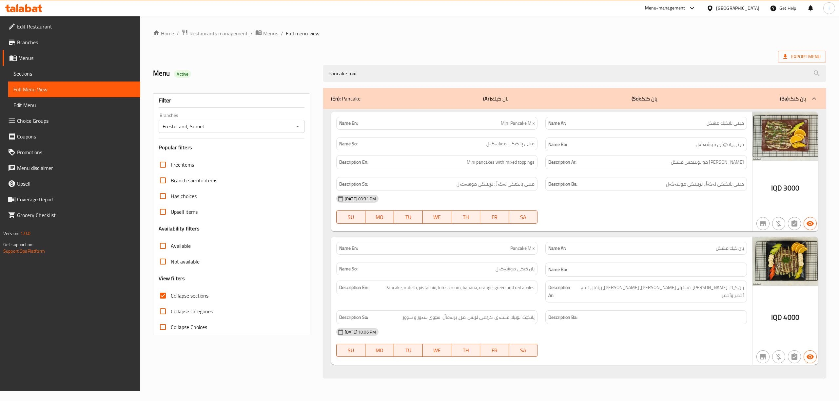
click at [694, 269] on h6 "Name Ba:" at bounding box center [645, 270] width 195 height 8
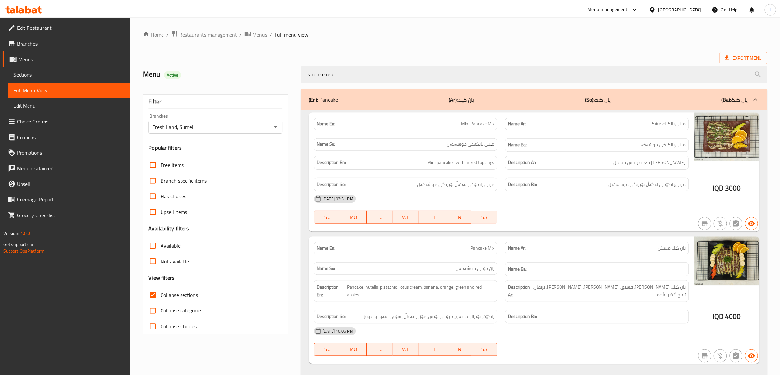
scroll to position [16, 0]
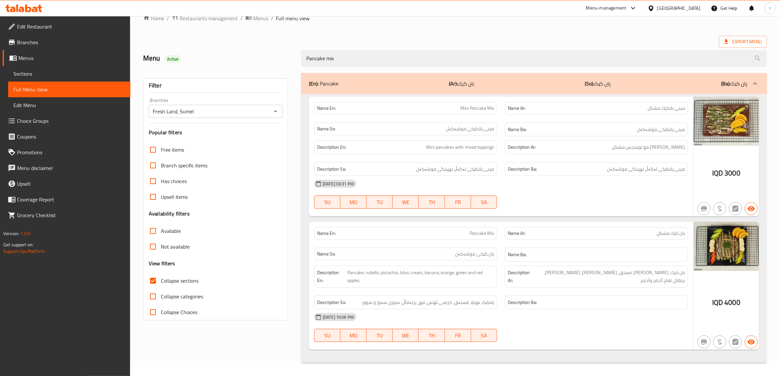
click at [14, 4] on icon at bounding box center [23, 8] width 37 height 8
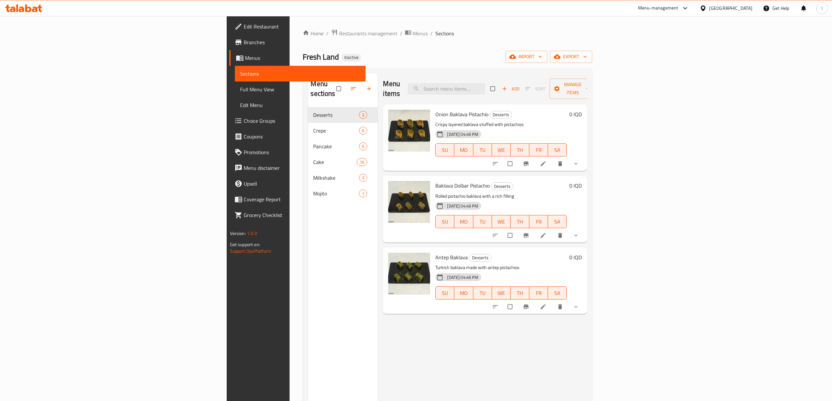
click at [235, 23] on span at bounding box center [239, 27] width 9 height 8
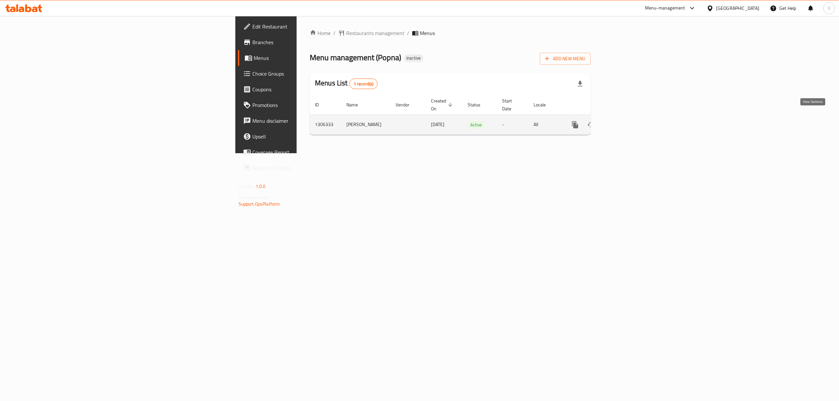
click at [630, 117] on link "enhanced table" at bounding box center [622, 125] width 16 height 16
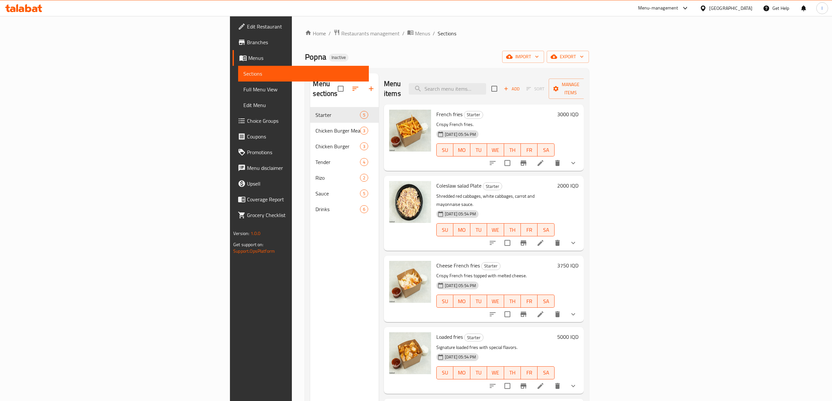
click at [243, 90] on span "Full Menu View" at bounding box center [303, 89] width 120 height 8
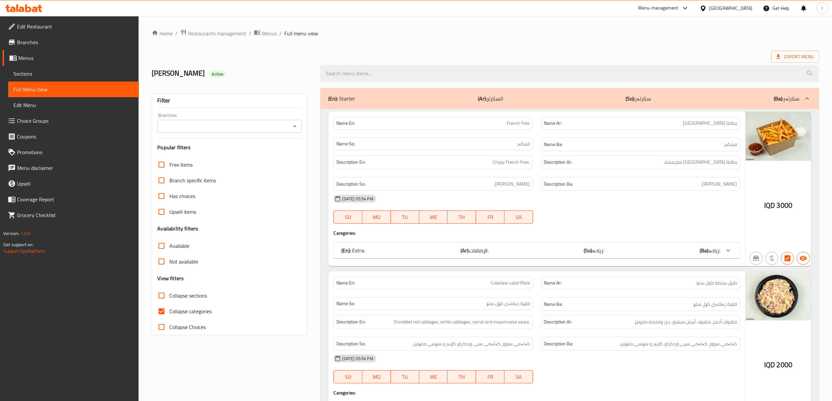
click at [274, 133] on div "Branches" at bounding box center [229, 126] width 144 height 13
click at [272, 130] on input "Branches" at bounding box center [224, 126] width 130 height 9
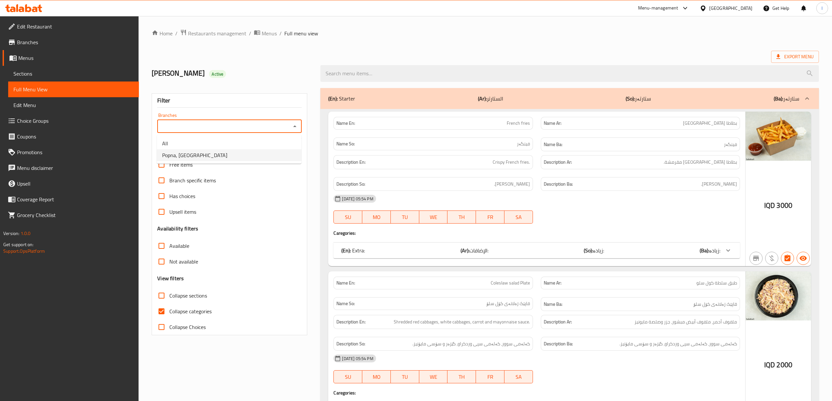
click at [210, 159] on li "Popna, [GEOGRAPHIC_DATA]" at bounding box center [229, 155] width 144 height 12
type input "Popna, [GEOGRAPHIC_DATA]"
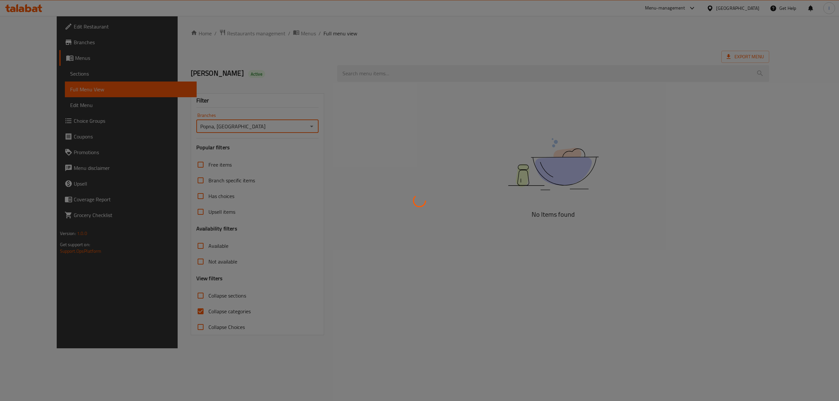
click at [185, 321] on div at bounding box center [419, 200] width 839 height 401
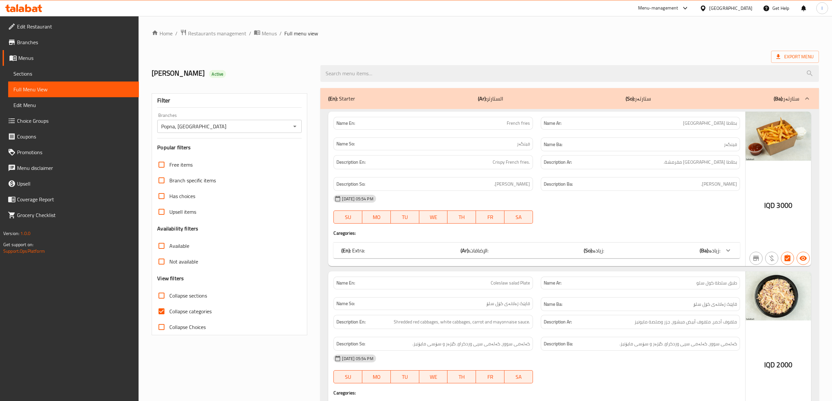
click at [183, 314] on span "Collapse categories" at bounding box center [190, 312] width 42 height 8
click at [169, 314] on input "Collapse categories" at bounding box center [162, 312] width 16 height 16
checkbox input "false"
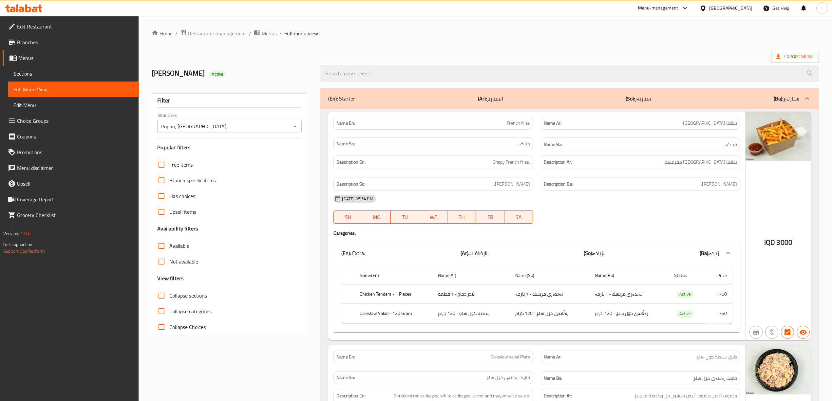
click at [180, 295] on span "Collapse sections" at bounding box center [188, 296] width 38 height 8
click at [169, 295] on input "Collapse sections" at bounding box center [162, 296] width 16 height 16
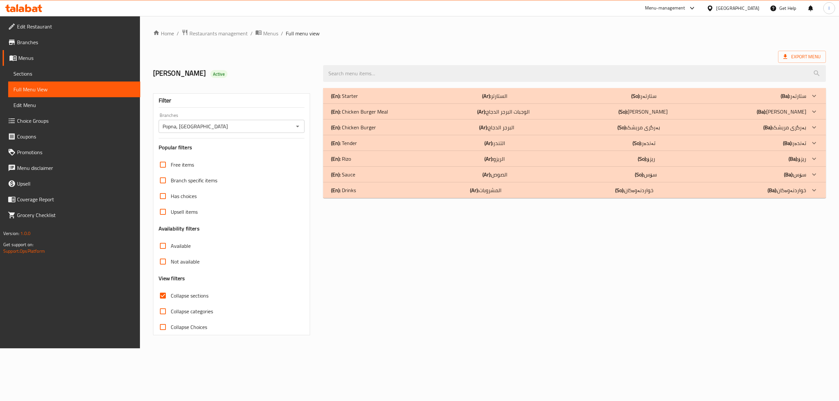
click at [180, 295] on span "Collapse sections" at bounding box center [190, 296] width 38 height 8
click at [171, 295] on input "Collapse sections" at bounding box center [163, 296] width 16 height 16
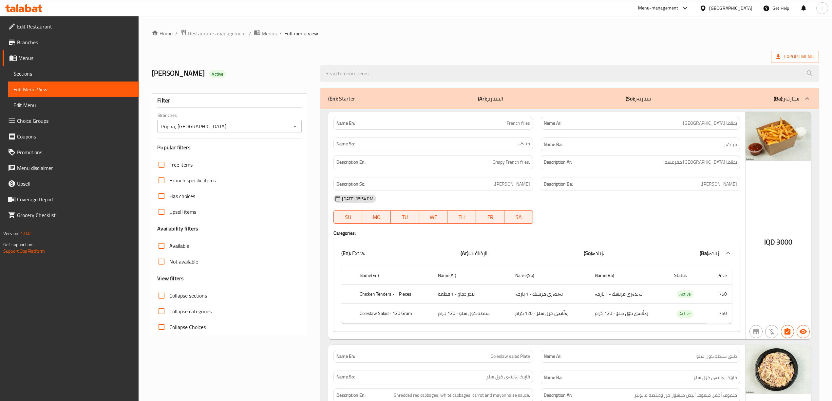
click at [186, 294] on span "Collapse sections" at bounding box center [188, 296] width 38 height 8
click at [169, 294] on input "Collapse sections" at bounding box center [162, 296] width 16 height 16
checkbox input "true"
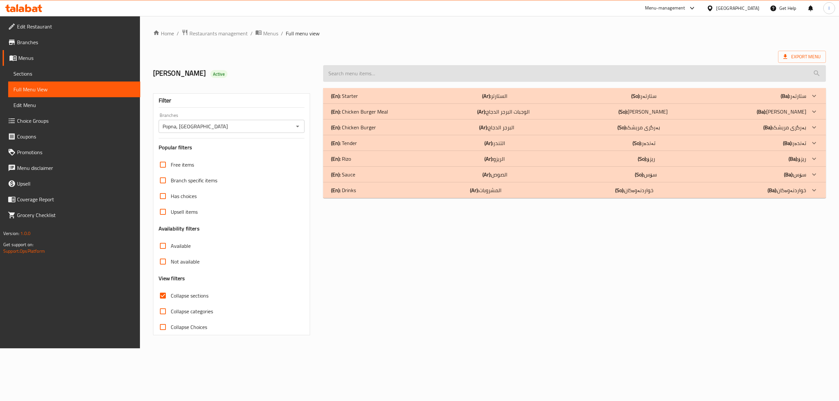
click at [351, 77] on input "search" at bounding box center [574, 73] width 503 height 17
click at [378, 104] on div "(En): Sauce (Ar): الصوص (So): سۆس (Ba): سۆس" at bounding box center [574, 96] width 503 height 16
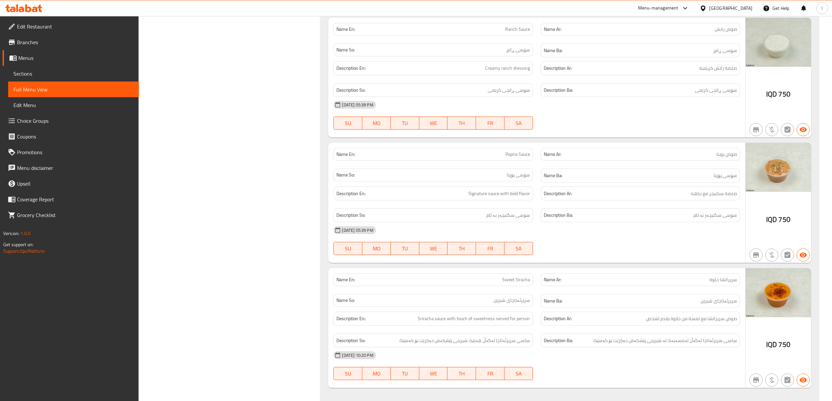
scroll to position [467, 0]
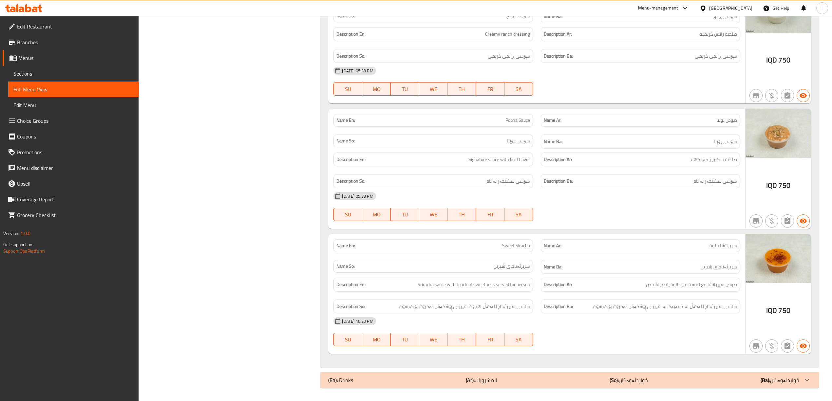
click at [513, 245] on span "Sweet Siracha" at bounding box center [516, 245] width 28 height 7
copy span "Sweet Siracha"
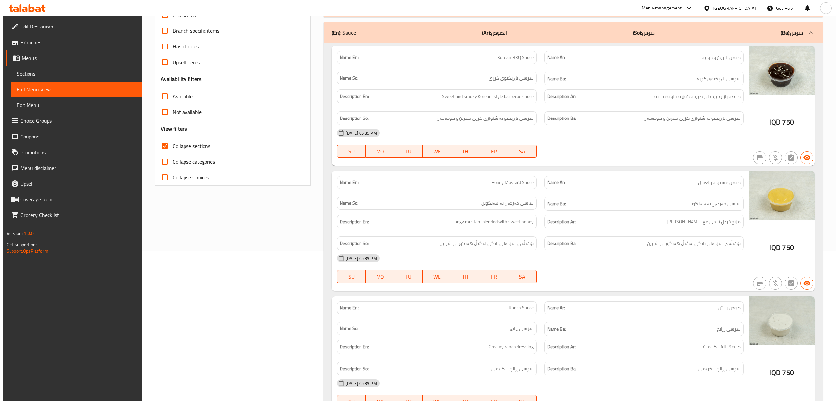
scroll to position [0, 0]
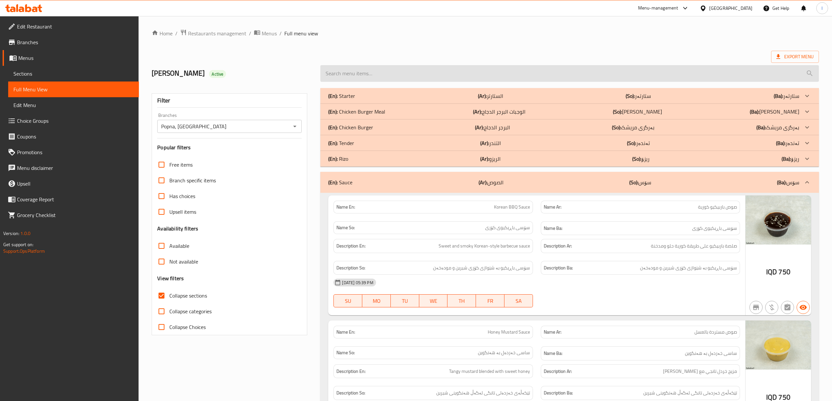
click at [530, 73] on input "search" at bounding box center [569, 73] width 498 height 17
paste input "Sweet Siracha"
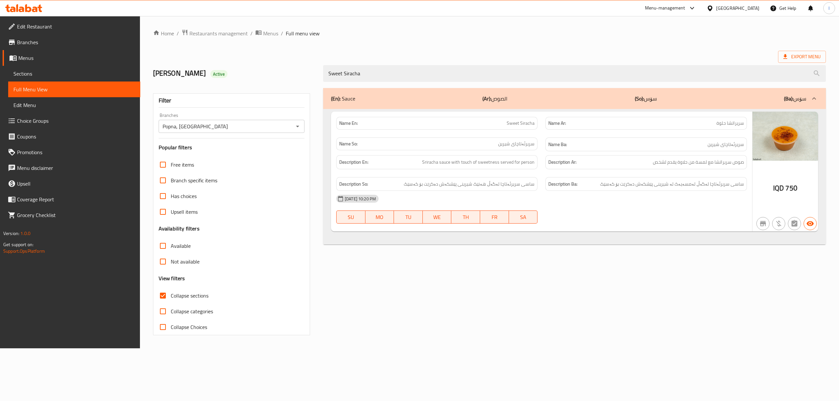
type input "Sweet Siracha"
click at [203, 401] on html "​ Menu-management Iraq Get Help l Edit Restaurant Branches Menus Sections Full …" at bounding box center [419, 200] width 839 height 401
click at [470, 163] on span "Sriracha sauce with touch of sweetness served for person" at bounding box center [478, 162] width 112 height 8
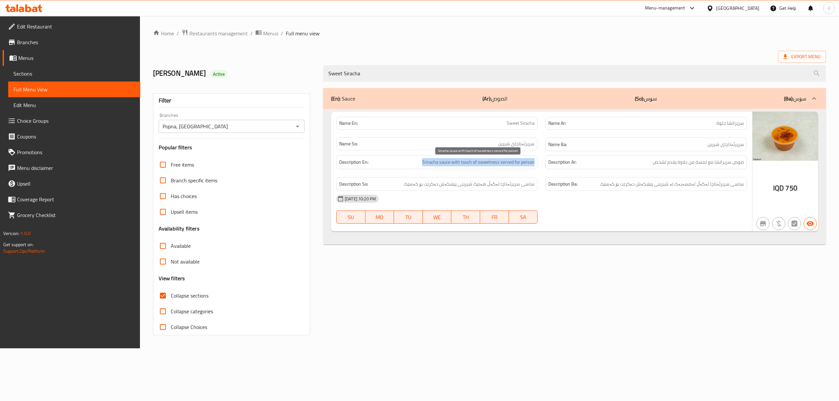
click at [470, 163] on span "Sriracha sauce with touch of sweetness served for person" at bounding box center [478, 162] width 112 height 8
copy span "Sriracha sauce with touch of sweetness served for person"
click at [617, 169] on div "Description Ar: صوص سريراتشا مع لمسة من حلاوة يقدم لشخص" at bounding box center [645, 162] width 201 height 14
click at [705, 165] on span "صوص سريراتشا مع لمسة من حلاوة يقدم لشخص" at bounding box center [698, 162] width 91 height 8
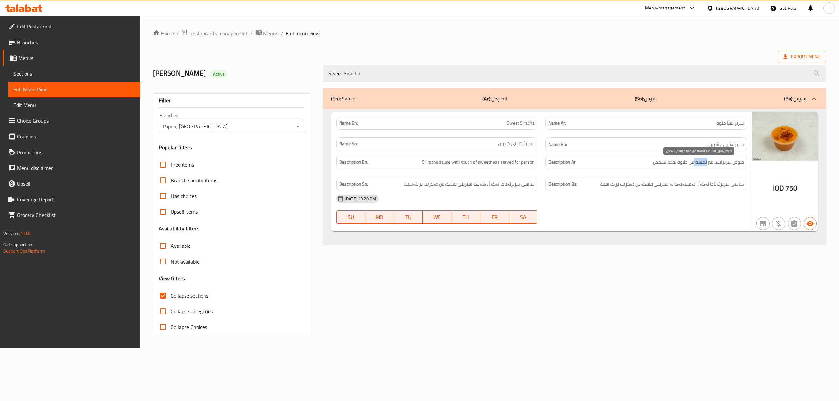
click at [705, 165] on span "صوص سريراتشا مع لمسة من حلاوة يقدم لشخص" at bounding box center [698, 162] width 91 height 8
copy span "صوص سريراتشا مع لمسة من حلاوة يقدم لشخص"
click at [706, 183] on span "ساسی سریرئەتاچا لەگەڵ لەمسەیەک لە شیرینی پێشکەش دەکرێت بۆ کەسێک" at bounding box center [672, 184] width 144 height 8
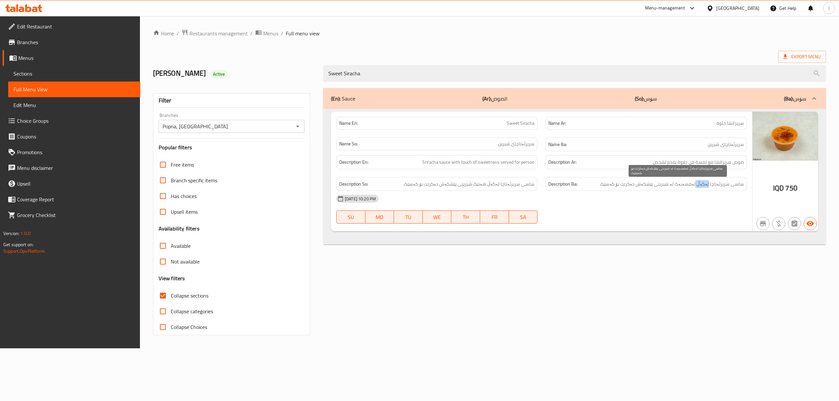
click at [706, 183] on span "ساسی سریرئەتاچا لەگەڵ لەمسەیەک لە شیرینی پێشکەش دەکرێت بۆ کەسێک" at bounding box center [672, 184] width 144 height 8
copy div "ساسی سریرئەتاچا لەگەڵ لەمسەیەک لە شیرینی پێشکەش دەکرێت بۆ کەسێک"
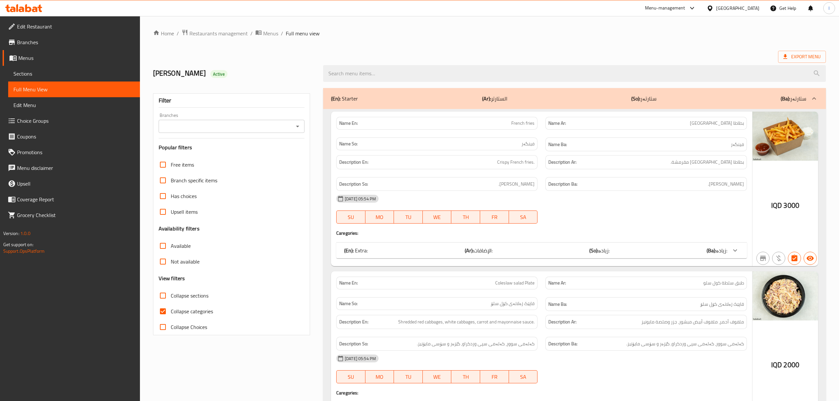
click at [70, 75] on div at bounding box center [419, 200] width 839 height 401
click at [60, 76] on span "Sections" at bounding box center [73, 74] width 120 height 8
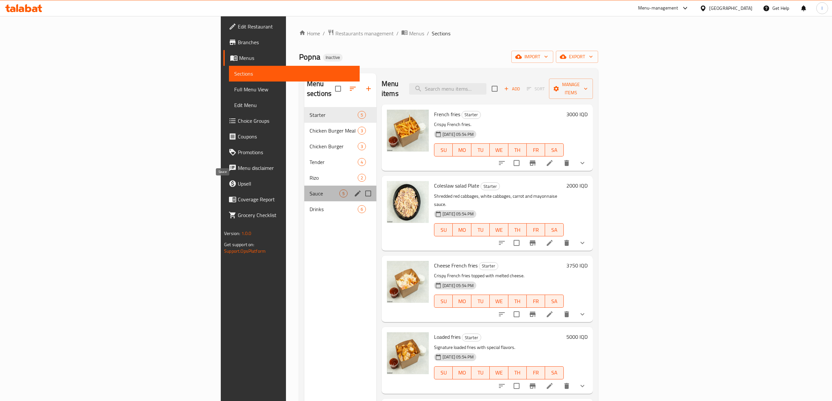
click at [310, 190] on span "Sauce" at bounding box center [325, 194] width 30 height 8
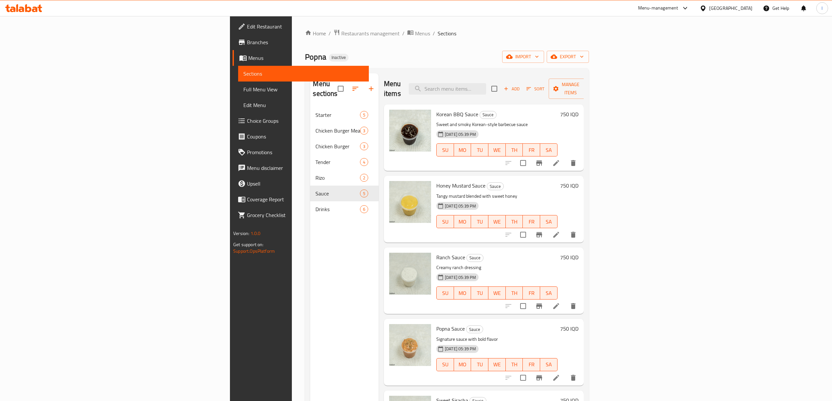
scroll to position [92, 0]
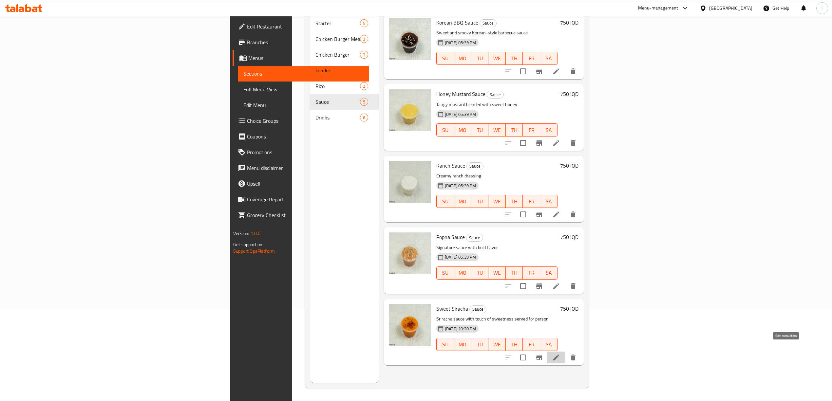
click at [559, 355] on icon at bounding box center [556, 358] width 6 height 6
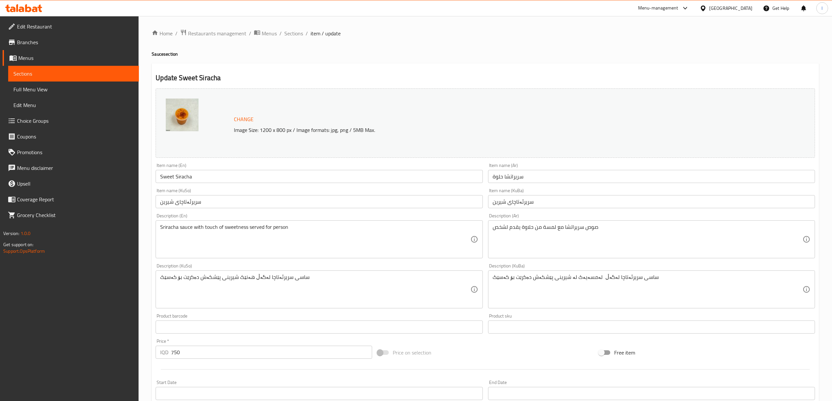
click at [636, 179] on input "سريراتشا حلوة" at bounding box center [651, 176] width 327 height 13
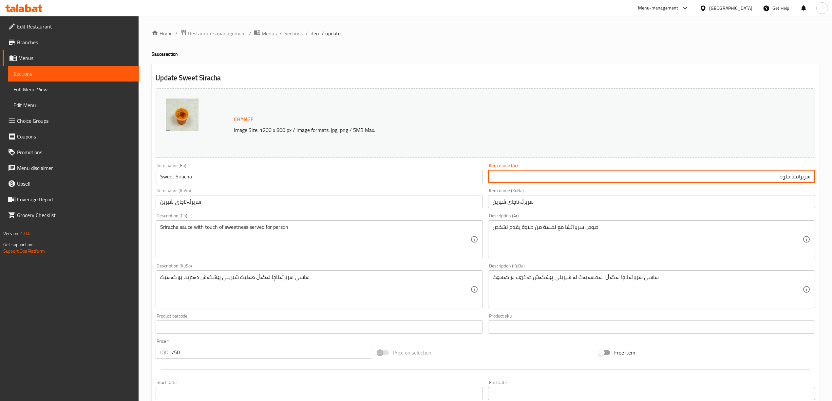
click at [803, 181] on input "سريراتشا حلوة" at bounding box center [651, 176] width 327 height 13
type input "سيراتشا حلوة"
click at [801, 206] on input "سریرئەتاچای شیرین" at bounding box center [651, 201] width 327 height 13
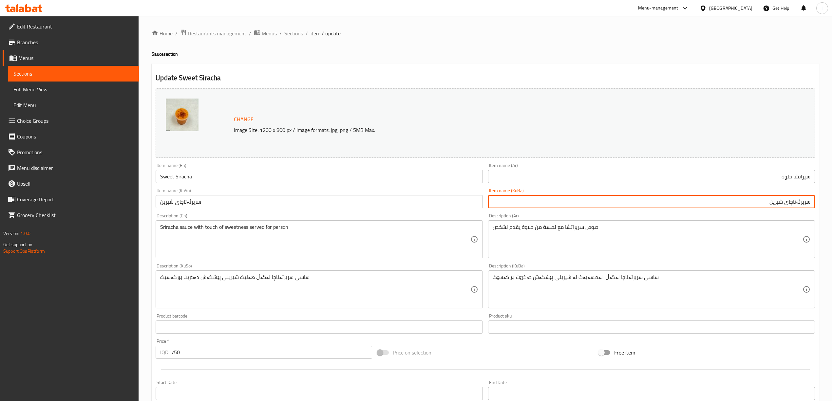
click at [803, 207] on input "سریرئەتاچای شیرین" at bounding box center [651, 201] width 327 height 13
click at [798, 204] on input "سیرئەتاچای شیرین" at bounding box center [651, 201] width 327 height 13
click at [797, 210] on div "Item name (KuBa) سیراتاچای شیرین Item name (KuBa)" at bounding box center [651, 198] width 332 height 25
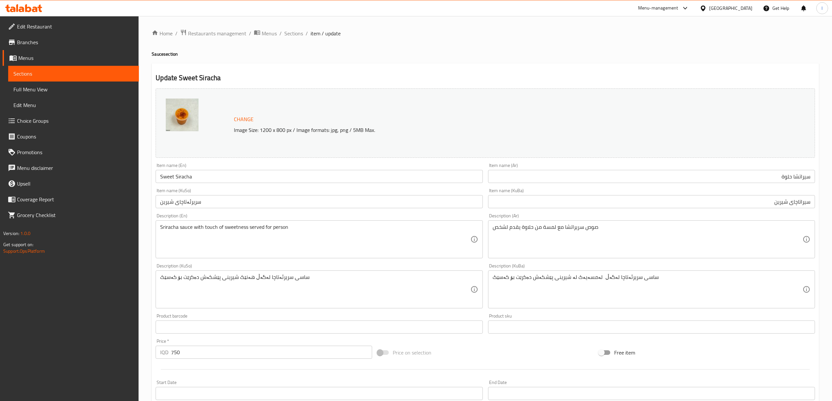
click at [798, 206] on input "سیراتاچای شیرین" at bounding box center [651, 201] width 327 height 13
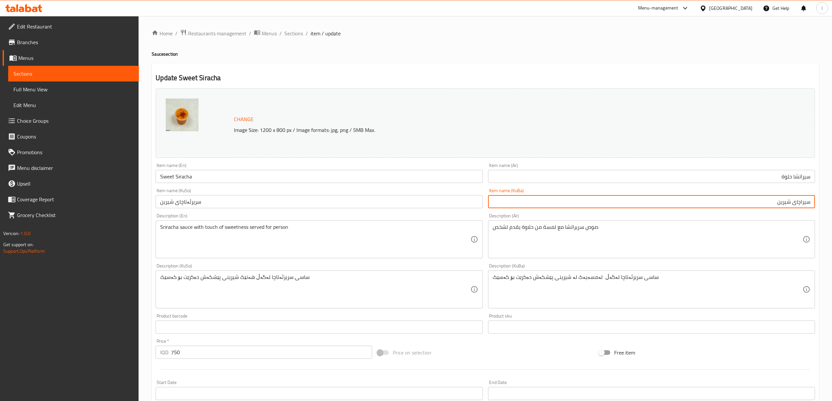
click at [791, 205] on input "سیراچای شیرین" at bounding box center [651, 201] width 327 height 13
click at [795, 210] on div "Item name (KuBa) سیراچای شیرین Item name (KuBa)" at bounding box center [651, 198] width 332 height 25
click at [754, 202] on input "سیراچای شیرین" at bounding box center [651, 201] width 327 height 13
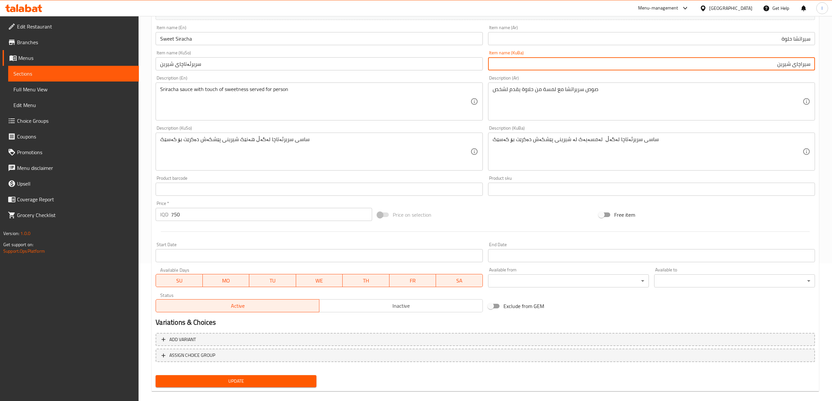
scroll to position [145, 0]
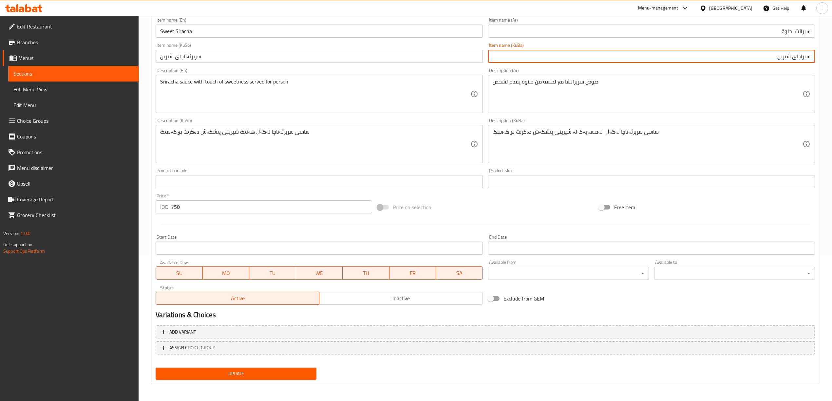
click at [569, 61] on input "سیراچای شیرین" at bounding box center [651, 56] width 327 height 13
type input "سیراچای شیرین"
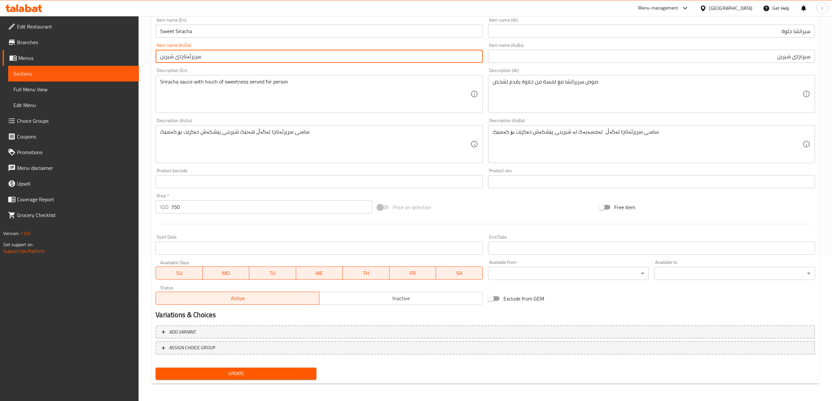
click at [262, 54] on input "سریرئەتاچای شیرین" at bounding box center [319, 56] width 327 height 13
paste input "یر"
type input "سیراچای شیرین"
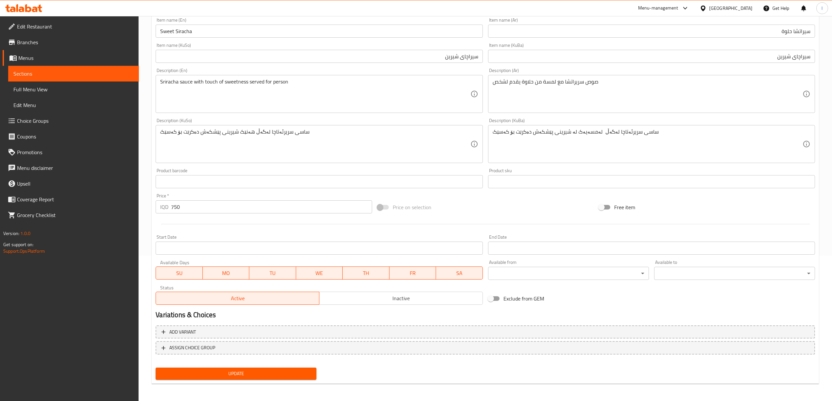
click at [707, 78] on div "صوص سريراتشا مع لمسة من حلاوة يقدم لشخص Description (Ar)" at bounding box center [651, 94] width 327 height 38
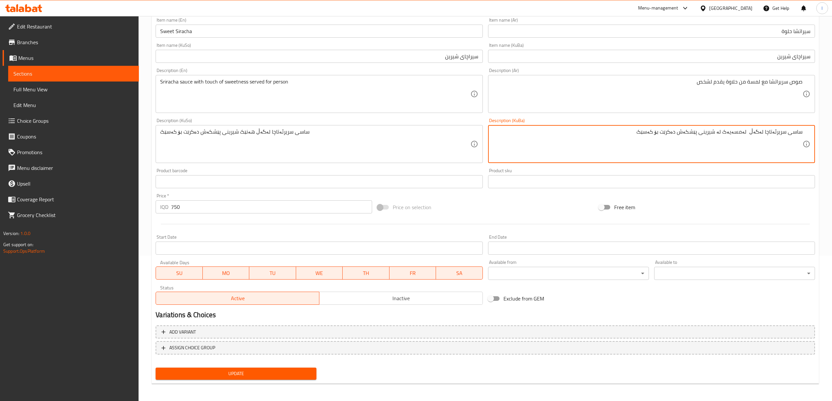
click at [804, 31] on input "سيراتشا حلوة" at bounding box center [651, 31] width 327 height 13
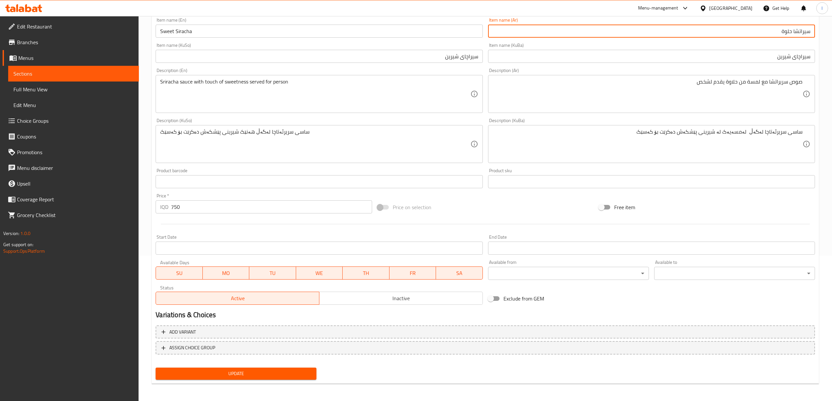
click at [804, 31] on input "سيراتشا حلوة" at bounding box center [651, 31] width 327 height 13
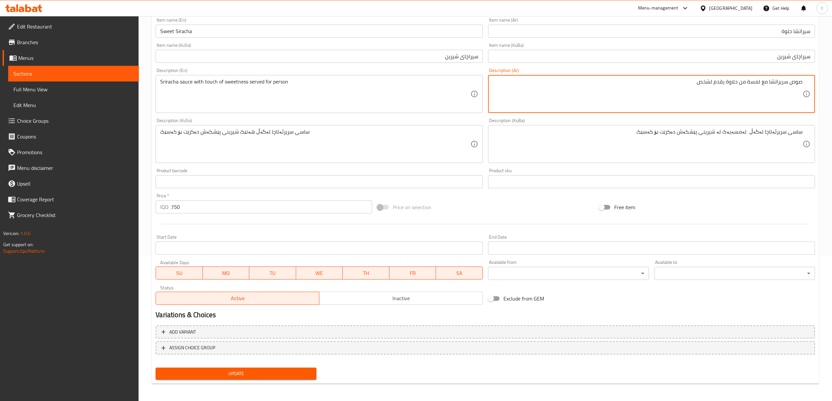
click at [778, 84] on textarea "صوص سريراتشا مع لمسة من حلاوة يقدم لشخص" at bounding box center [648, 94] width 310 height 31
paste textarea
type textarea "صوص سيراتشا مع لمسة من حلاوة يقدم لشخص"
click at [811, 58] on input "سیراچای شیرین" at bounding box center [651, 56] width 327 height 13
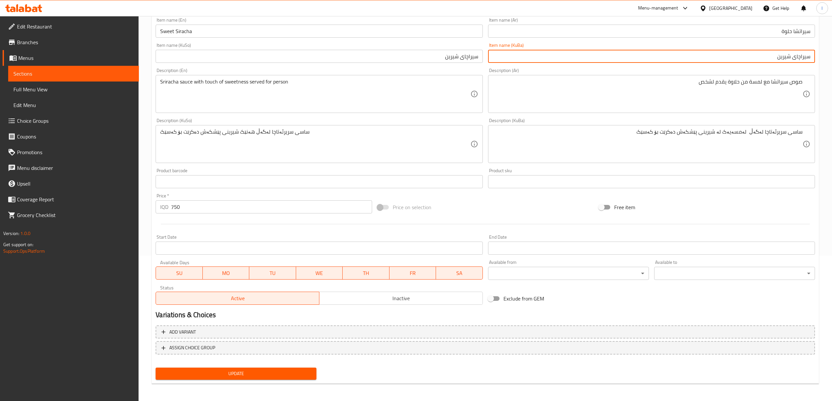
click at [811, 58] on input "سیراچای شیرین" at bounding box center [651, 56] width 327 height 13
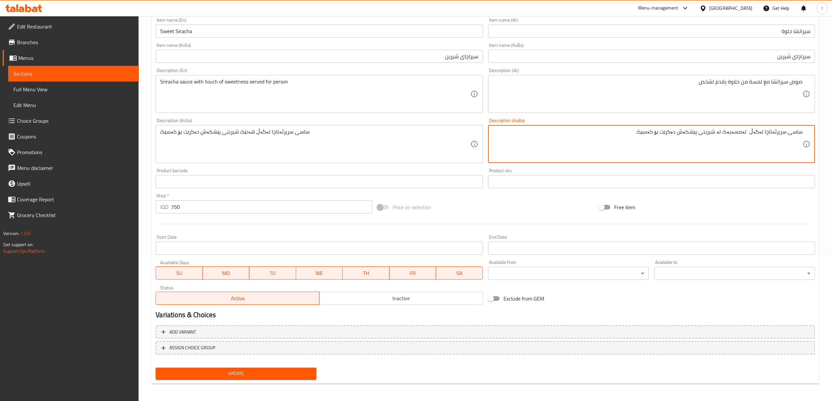
click at [770, 130] on textarea "ساسی سریرئەتاچا لەگەڵ لەمسەیەک لە شیرینی پێشکەش دەکرێت بۆ کەسێک" at bounding box center [648, 144] width 310 height 31
paste textarea "یراچای"
click at [772, 150] on textarea "ساسی سیراچای لەگەڵ لەمسەیەک لە شیرینی پێشکەش دەکرێت بۆ کەسێک" at bounding box center [648, 144] width 310 height 31
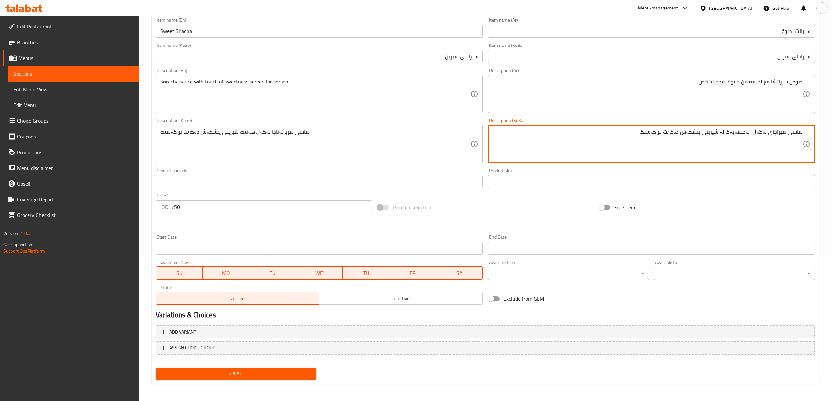
type textarea "ساسی سیراچای لەگەڵ لەمسەیەک لە شیرینی پێشکەش دەکرێت بۆ کەسێک"
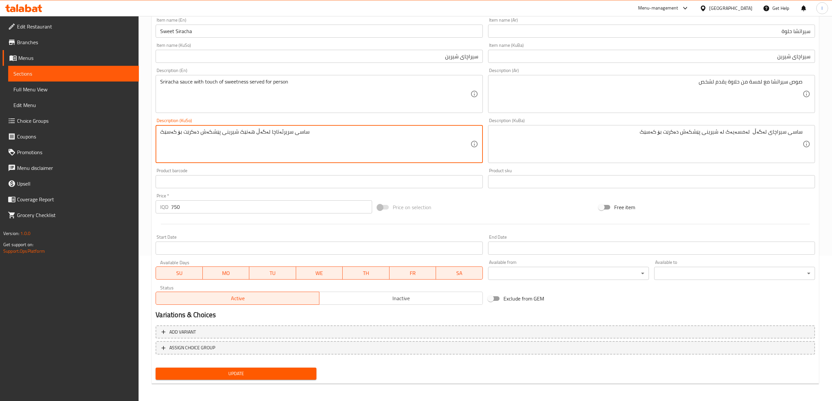
click at [411, 149] on textarea "ساسی سریرئەتاچا لەگەڵ هەنێک شیرینی پێشکەش دەکرێت بۆ کەسێک" at bounding box center [315, 144] width 310 height 31
paste textarea "یراچای لەگەڵ لەمسەیەک لە"
type textarea "ساسی سیراچای لەگەڵ لەمسەیەک لە شیرینی پێشکەش دەکرێت بۆ کەسێک"
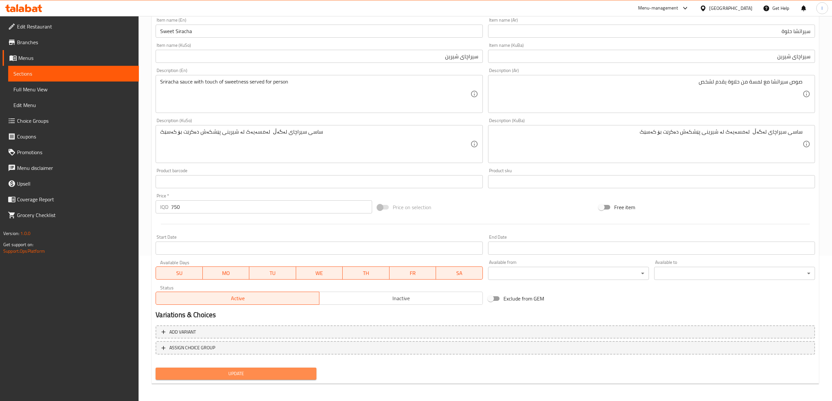
click at [286, 375] on span "Update" at bounding box center [236, 374] width 150 height 8
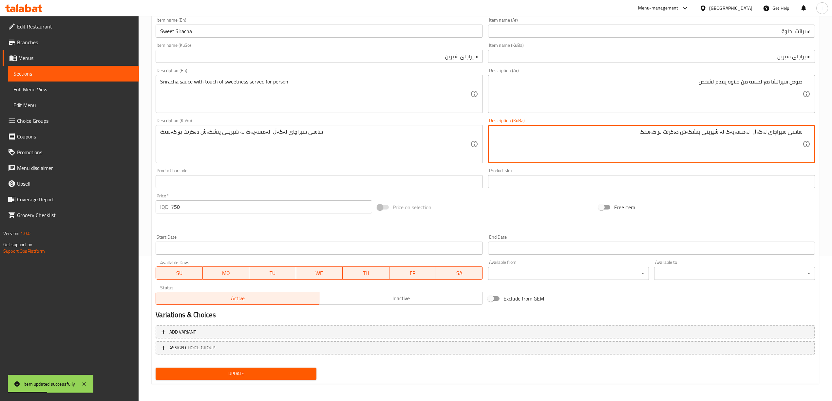
click at [655, 148] on textarea "ساسی سیراچای لەگەڵ لەمسەیەک لە شیرینی پێشکەش دەکرێت بۆ کەسێک" at bounding box center [648, 144] width 310 height 31
paste textarea "ریرئەتاچا لەگەڵ لەمسەیەک لە شیرینی پێشکەش دەکرێت بۆ کەسێک"
type textarea "ساسی سریرئەتاچا لەگەڵ لەمسەیەک لە شیرینی پێشکەش دەکرێت بۆ کەسێک"
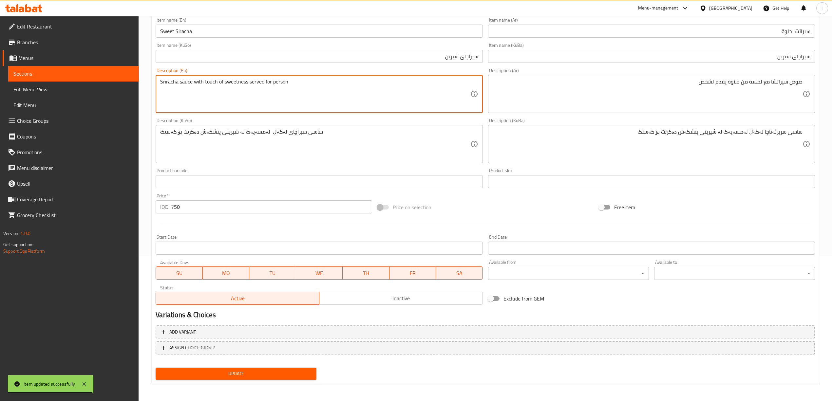
click at [250, 83] on textarea "Sriracha sauce with touch of sweetness served for person" at bounding box center [315, 94] width 310 height 31
paste textarea
type textarea "Sriracha sauce with touch of sweetness served for person"
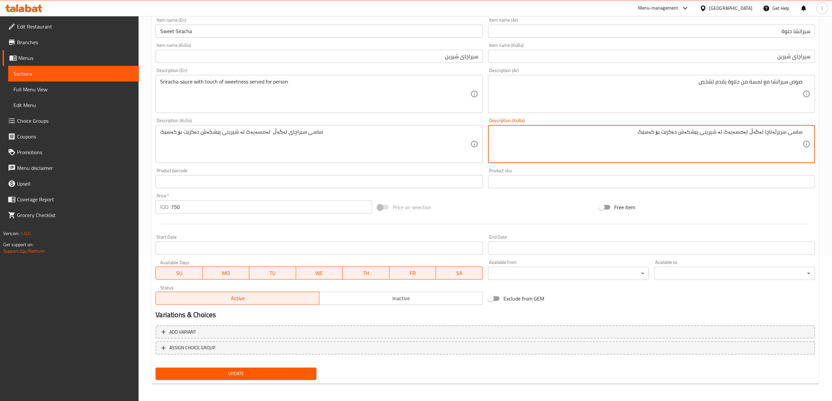
click at [769, 136] on textarea "ساسی سریرئەتاچا لەگەڵ لەمسەیەک لە شیرینی پێشکەش دەکرێت بۆ کەسێک" at bounding box center [648, 144] width 310 height 31
click at [776, 145] on textarea "ساسی سریراچا لەگەڵ لەمسەیەک لە شیرینی پێشکەش دەکرێت بۆ کەسێک" at bounding box center [648, 144] width 310 height 31
type textarea "ساسی سریراچا لەگەڵ لەمسەیەک لە شیرینی پێشکەش دەکرێت بۆ کەسێک"
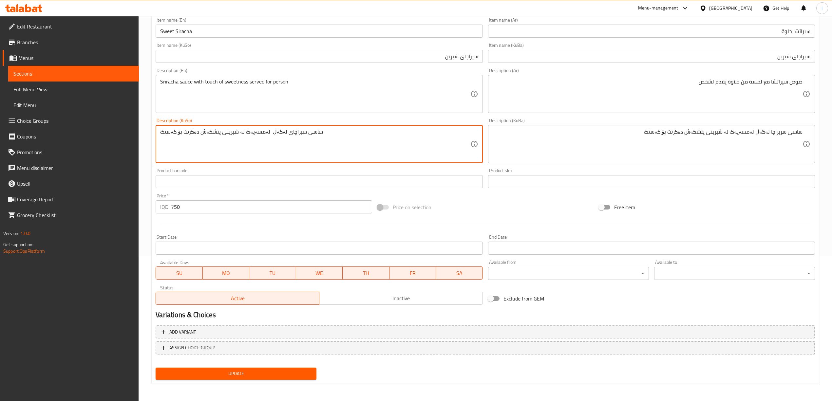
click at [413, 154] on textarea "ساسی سیراچای لەگەڵ لەمسەیەک لە شیرینی پێشکەش دەکرێت بۆ کەسێک" at bounding box center [315, 144] width 310 height 31
paste textarea "ریراچا لەگەڵ"
type textarea "ساسی سریراچا لەگەڵ لەمسەیەک لە شیرینی پێشکەش دەکرێت بۆ کەسێک"
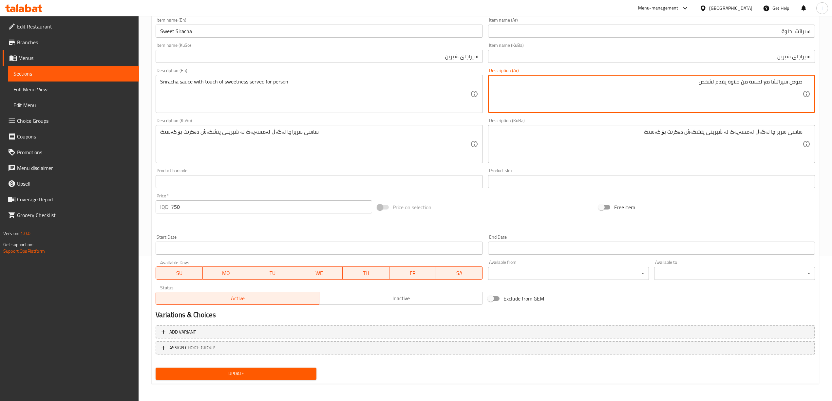
click at [729, 95] on textarea "صوص سيراتشا مع لمسة من حلاوة يقدم لشخص" at bounding box center [648, 94] width 310 height 31
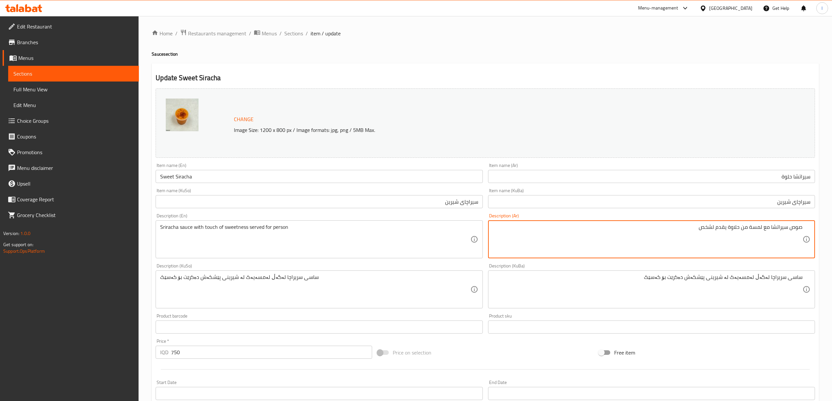
click at [763, 218] on div "Description (Ar) صوص سيراتشا مع لمسة من حلاوة يقدم لشخص Description (Ar)" at bounding box center [651, 236] width 327 height 45
click at [769, 235] on textarea "صوص سيراتشا مع لمسة من حلاوة يقدم لشخص" at bounding box center [648, 239] width 310 height 31
paste textarea "ريراتشا مع لمسة من حلاوة يقدم لشخص"
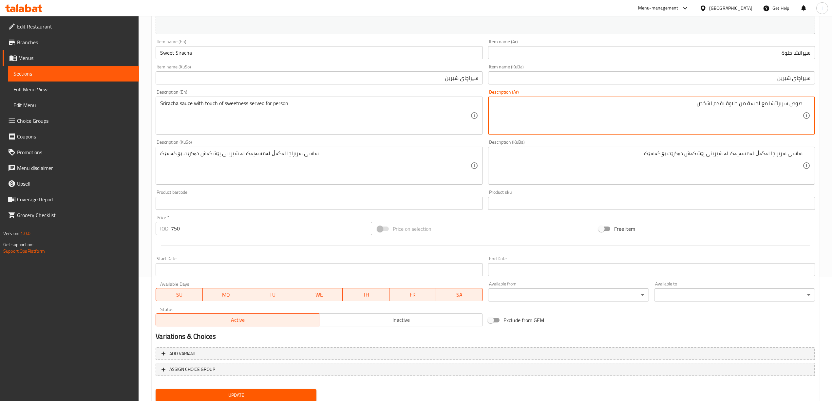
scroll to position [145, 0]
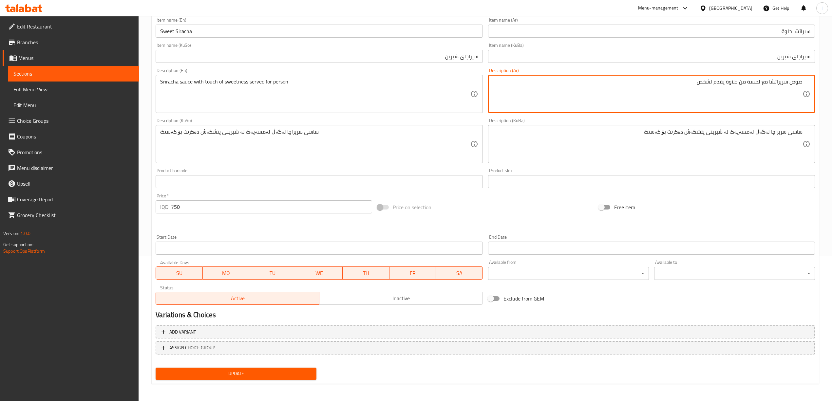
type textarea "صوص سريراتشا مع لمسة من حلاوة يقدم لشخص"
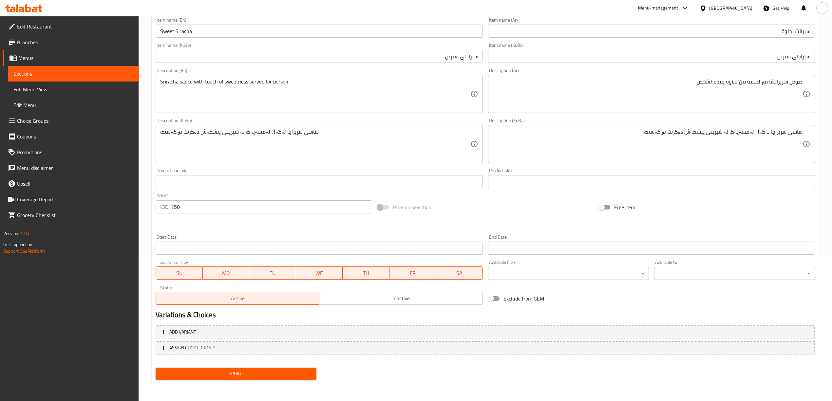
click at [269, 365] on div "Update" at bounding box center [236, 373] width 166 height 17
click at [267, 377] on span "Update" at bounding box center [236, 374] width 150 height 8
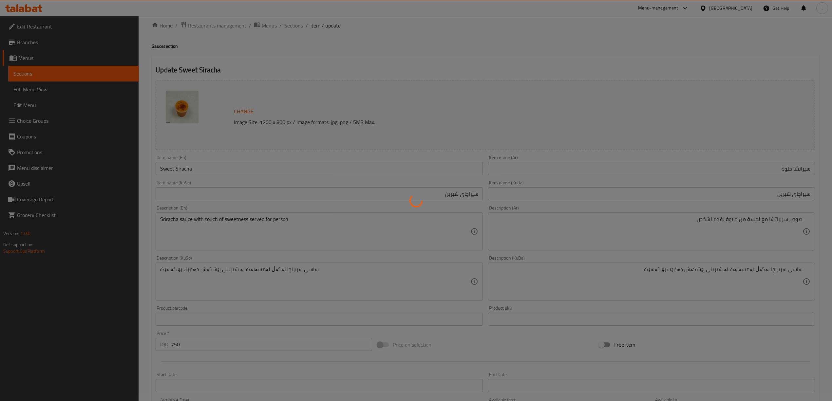
scroll to position [0, 0]
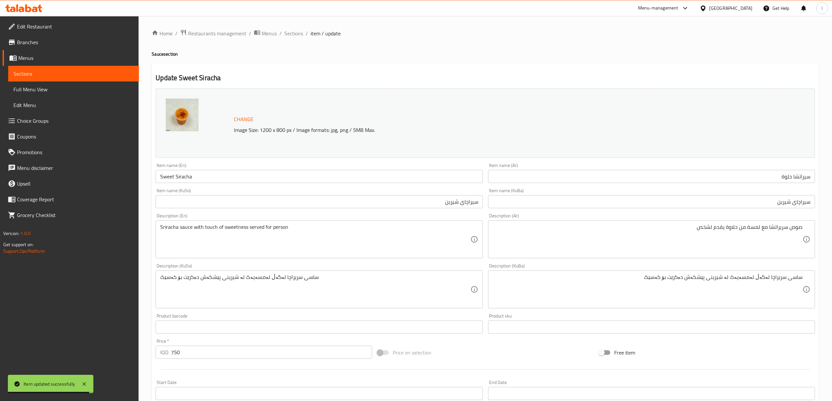
drag, startPoint x: 729, startPoint y: 244, endPoint x: 749, endPoint y: 244, distance: 20.0
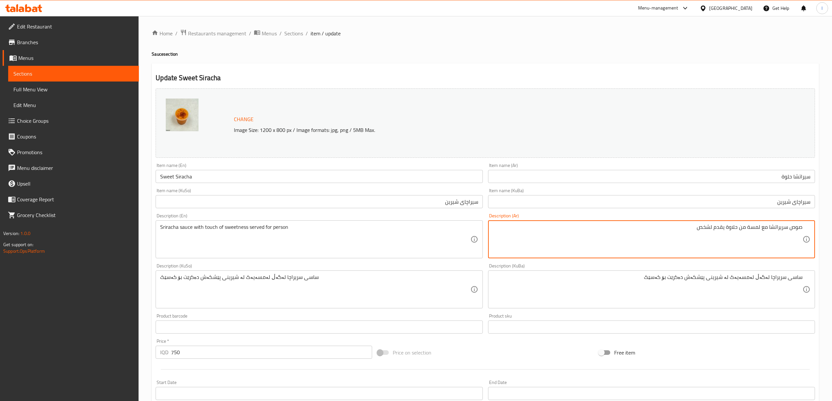
click at [731, 228] on textarea "صوص سريراتشا مع لمسة من حلاوة يقدم لشخص" at bounding box center [648, 239] width 310 height 31
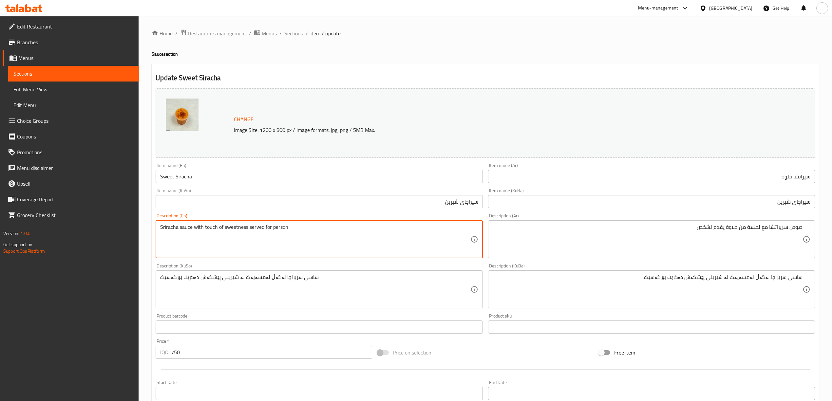
click at [240, 228] on textarea "Sriracha sauce with touch of sweetness served for person" at bounding box center [315, 239] width 310 height 31
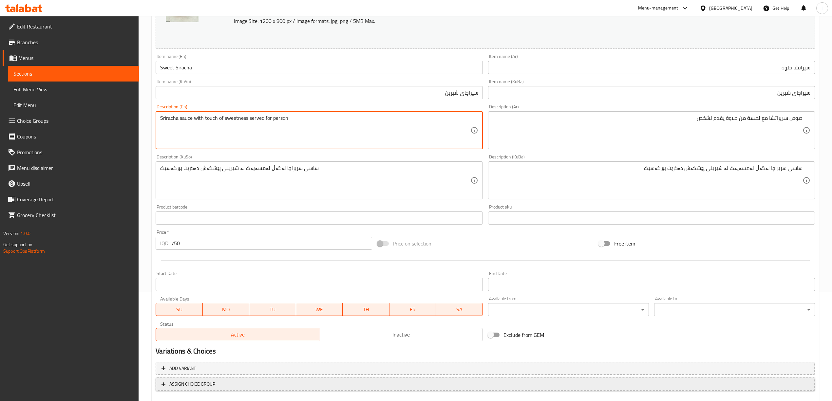
scroll to position [146, 0]
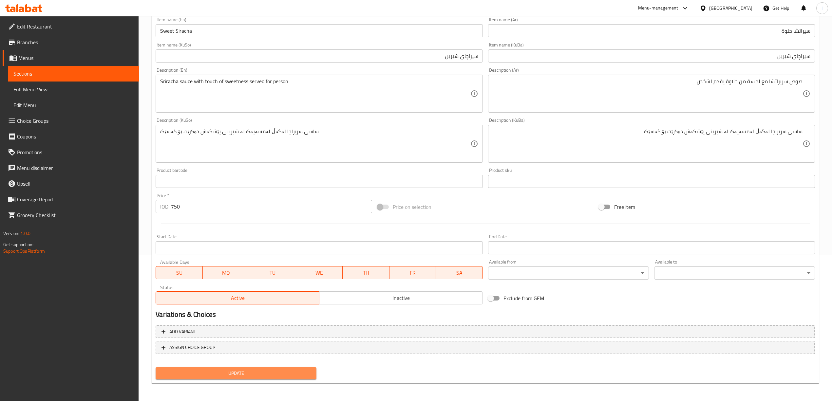
click at [224, 372] on span "Update" at bounding box center [236, 374] width 150 height 8
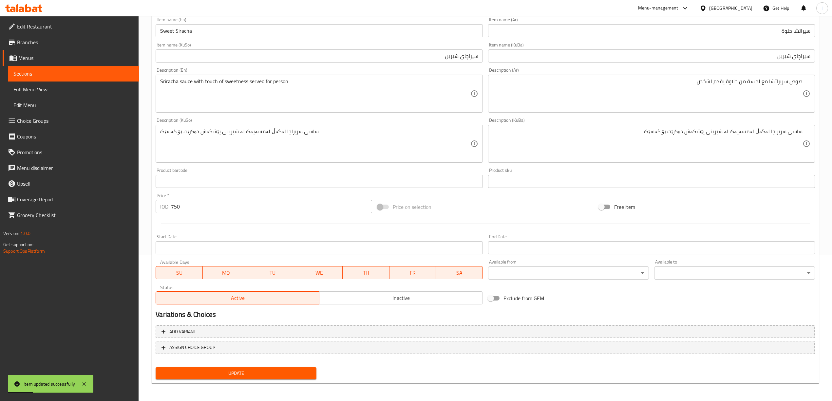
click at [83, 94] on link "Full Menu View" at bounding box center [73, 90] width 131 height 16
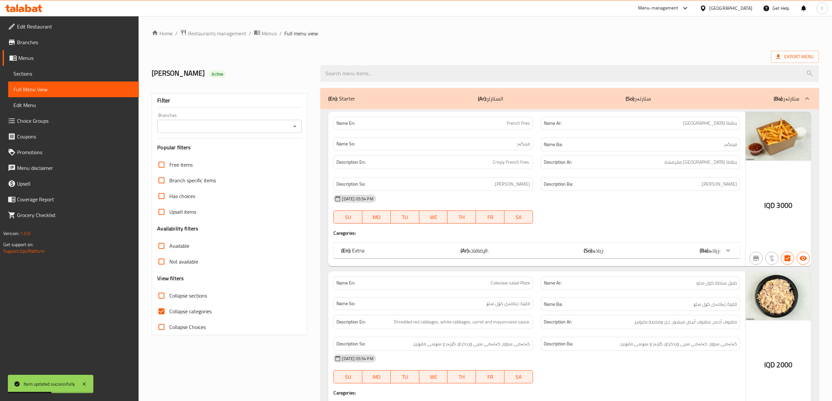
click at [192, 311] on span "Collapse categories" at bounding box center [190, 312] width 42 height 8
click at [169, 311] on input "Collapse categories" at bounding box center [162, 312] width 16 height 16
checkbox input "false"
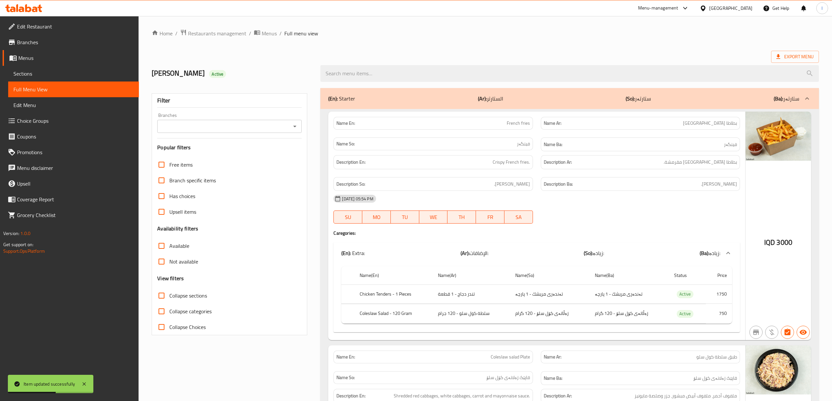
click at [192, 291] on label "Collapse sections" at bounding box center [180, 296] width 53 height 16
click at [169, 291] on input "Collapse sections" at bounding box center [162, 296] width 16 height 16
checkbox input "true"
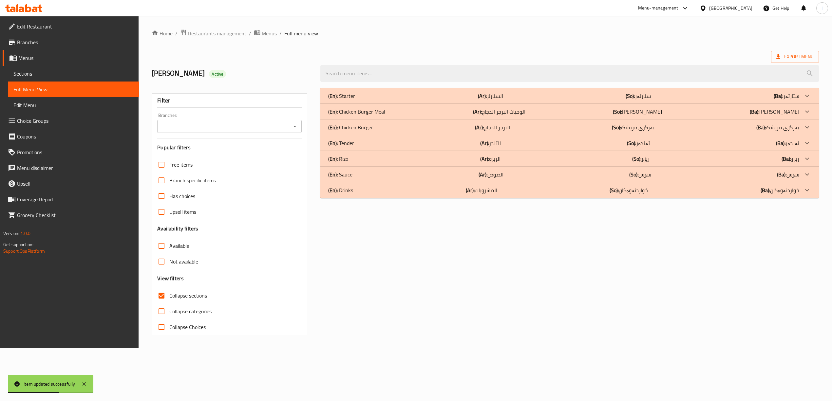
click at [220, 127] on input "Branches" at bounding box center [224, 126] width 130 height 9
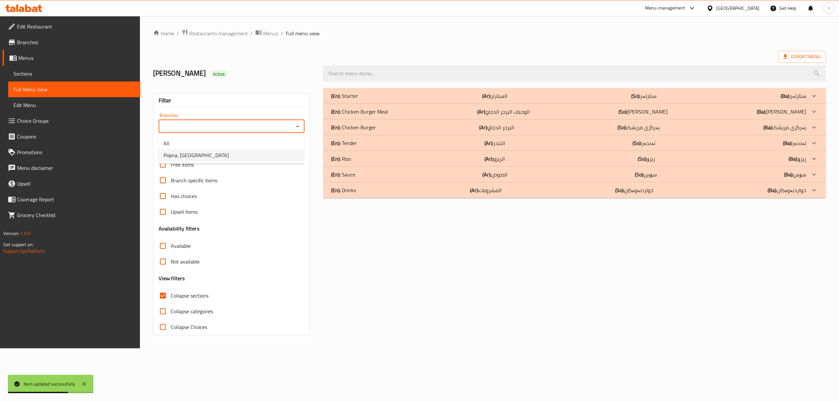
click at [218, 151] on li "Popna, [GEOGRAPHIC_DATA]" at bounding box center [231, 155] width 146 height 12
type input "Popna, [GEOGRAPHIC_DATA]"
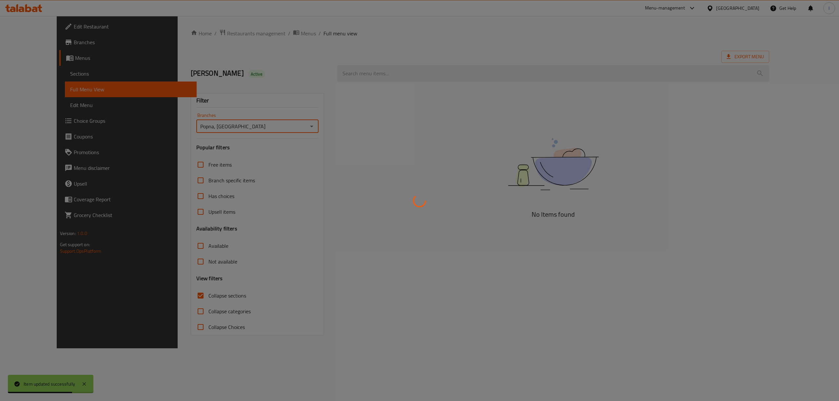
click at [349, 81] on div at bounding box center [419, 200] width 839 height 401
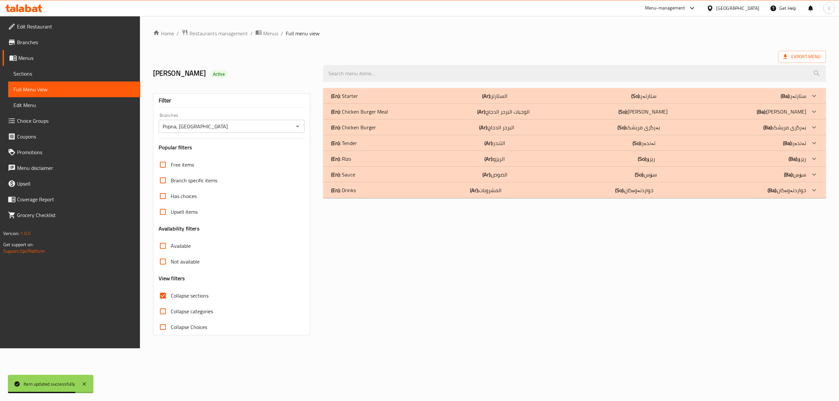
click at [351, 75] on input "search" at bounding box center [574, 73] width 503 height 17
click at [350, 81] on input "search" at bounding box center [574, 73] width 503 height 17
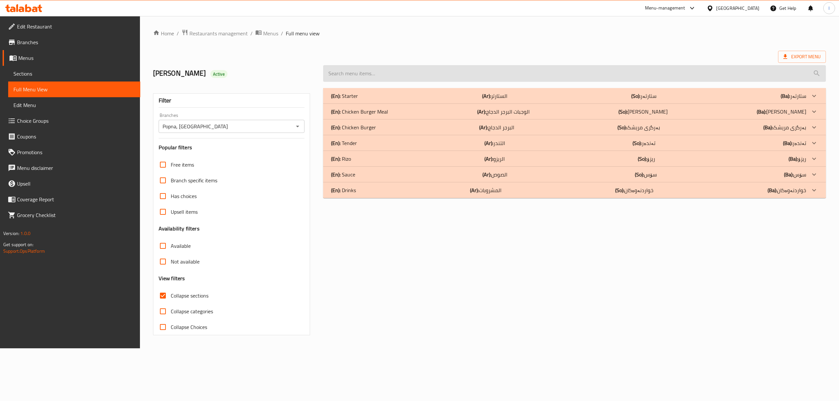
paste input "Sweet Siracha"
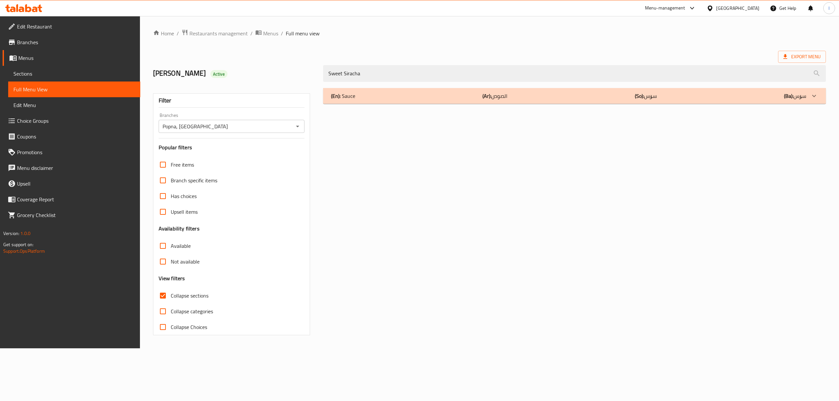
type input "Sweet Siracha"
click at [660, 102] on div "(En): Sauce (Ar): الصوص (So): سۆس (Ba): سۆس" at bounding box center [574, 96] width 503 height 16
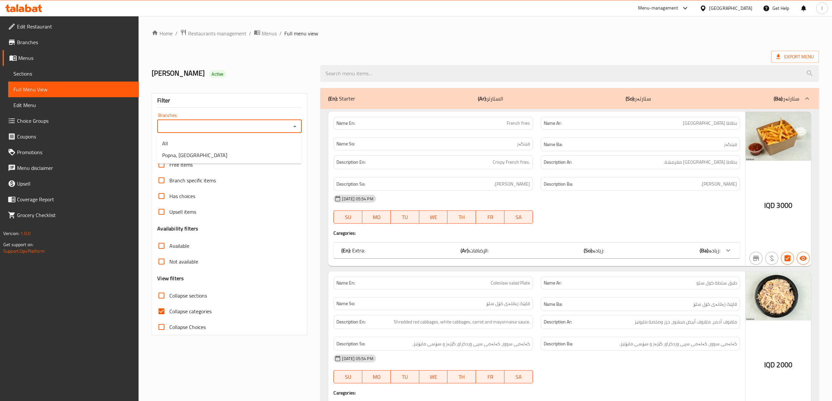
click at [251, 130] on input "Branches" at bounding box center [224, 126] width 130 height 9
click at [239, 157] on li "Popna, [GEOGRAPHIC_DATA]" at bounding box center [229, 155] width 144 height 12
type input "Popna, [GEOGRAPHIC_DATA]"
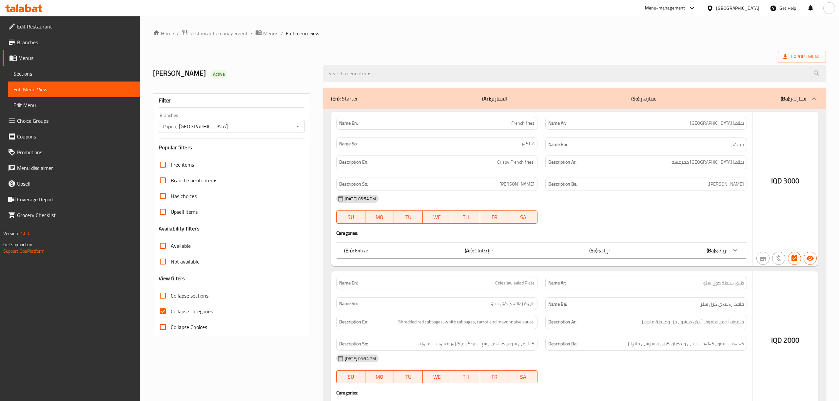
click at [188, 295] on div at bounding box center [419, 200] width 839 height 401
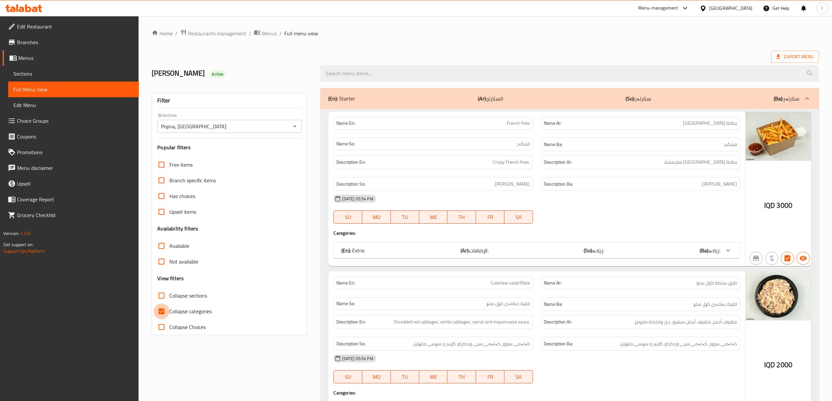
click at [161, 308] on input "Collapse categories" at bounding box center [162, 312] width 16 height 16
checkbox input "false"
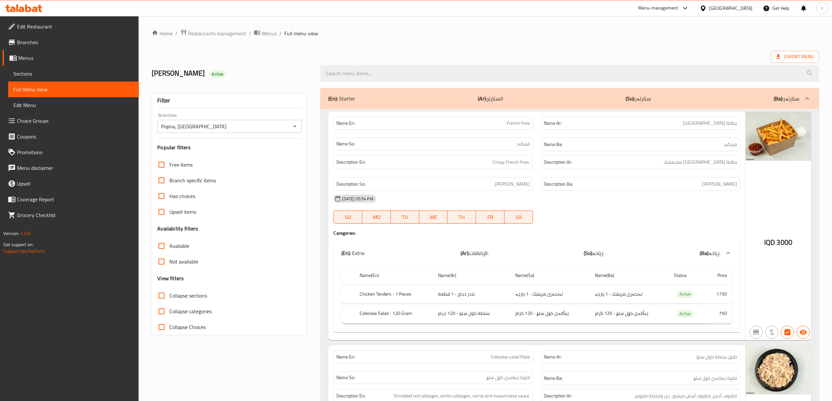
click at [159, 301] on input "Collapse sections" at bounding box center [162, 296] width 16 height 16
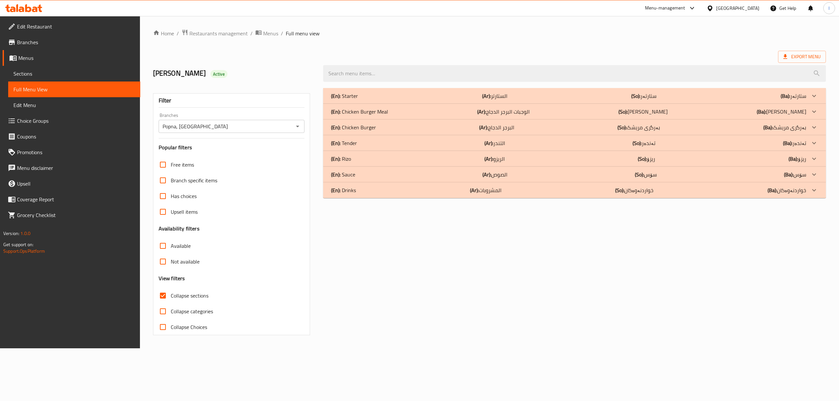
click at [183, 282] on h3 "View filters" at bounding box center [172, 279] width 27 height 8
click at [184, 298] on span "Collapse sections" at bounding box center [190, 296] width 38 height 8
click at [171, 298] on input "Collapse sections" at bounding box center [163, 296] width 16 height 16
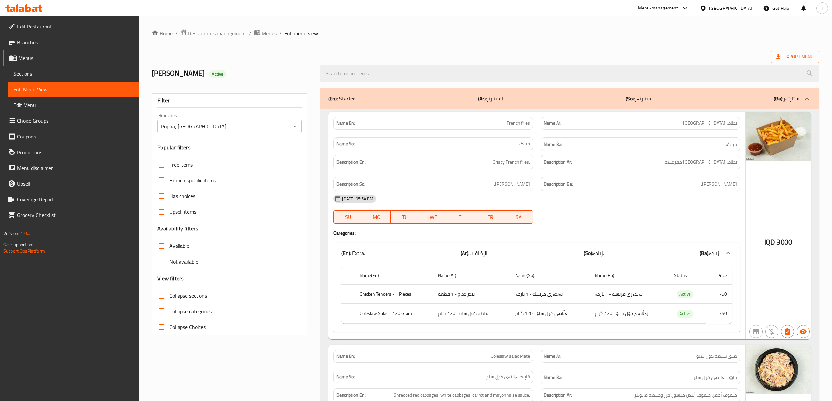
click at [190, 292] on span "Collapse sections" at bounding box center [188, 296] width 38 height 8
click at [169, 291] on input "Collapse sections" at bounding box center [162, 296] width 16 height 16
checkbox input "true"
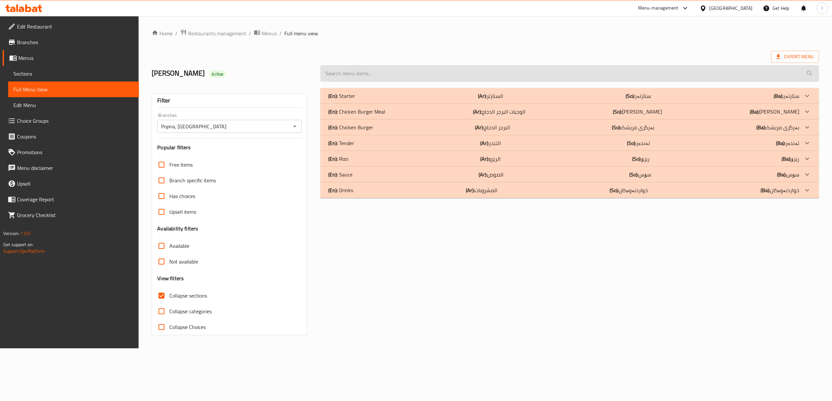
click at [451, 81] on input "search" at bounding box center [569, 73] width 498 height 17
paste input "Sweet Siracha"
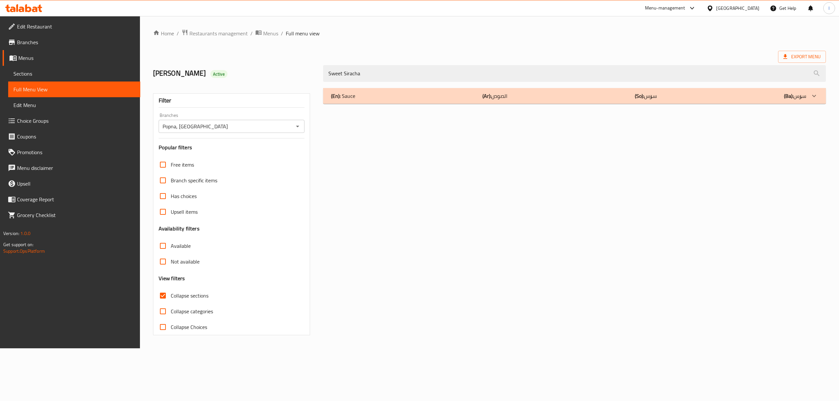
type input "Sweet Siracha"
click at [444, 104] on div "(En): Sauce (Ar): الصوص (So): سۆس (Ba): سۆس Name En: Sweet Siracha Name Ar: سير…" at bounding box center [574, 211] width 510 height 255
click at [449, 95] on div "(En): Sauce (Ar): الصوص (So): سۆس (Ba): سۆس" at bounding box center [568, 96] width 475 height 8
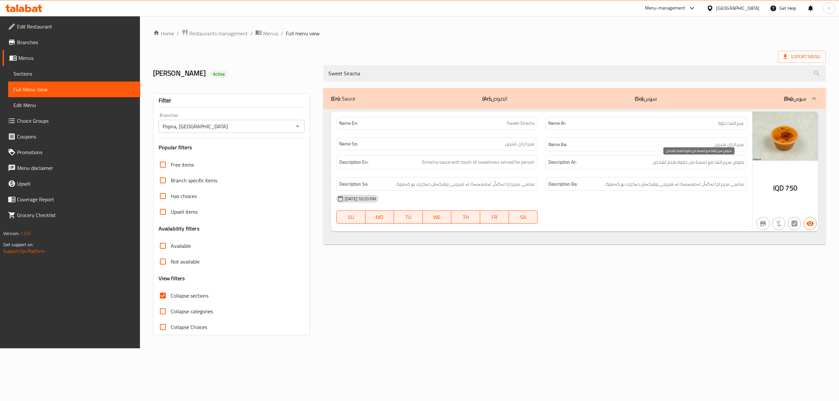
click at [683, 159] on span "صوص سريراتشا مع لمسة من حلاوة يقدم لشخص" at bounding box center [698, 162] width 91 height 8
click at [684, 180] on div "Description Ba: ساسی سریراچا لەگەڵ لەمسەیەک لە شیرینی پێشکەش دەکرێت بۆ کەسێک" at bounding box center [645, 184] width 201 height 14
click at [684, 176] on div "Description Ba: ساسی سریراچا لەگەڵ لەمسەیەک لە شیرینی پێشکەش دەکرێت بۆ کەسێک" at bounding box center [645, 184] width 209 height 22
click at [682, 163] on span "صوص سريراتشا مع لمسة من حلاوة يقدم لشخص" at bounding box center [698, 162] width 91 height 8
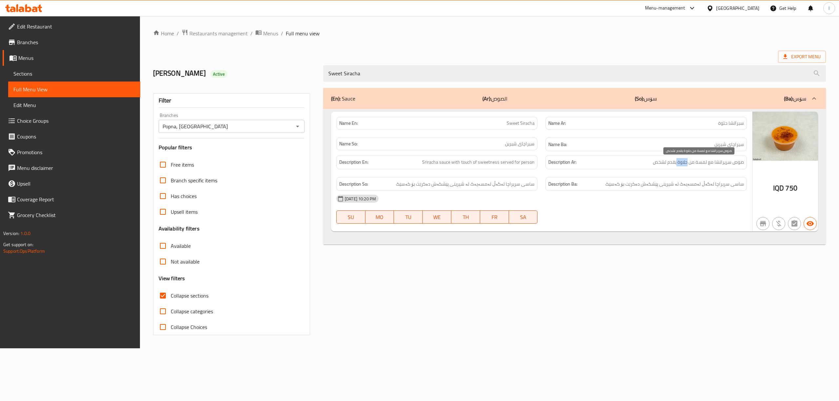
click at [682, 163] on span "صوص سريراتشا مع لمسة من حلاوة يقدم لشخص" at bounding box center [698, 162] width 91 height 8
copy span "حلاوة"
click at [626, 206] on div "[DATE] 10:20 PM" at bounding box center [541, 199] width 418 height 16
click at [46, 23] on span "Edit Restaurant" at bounding box center [76, 27] width 118 height 8
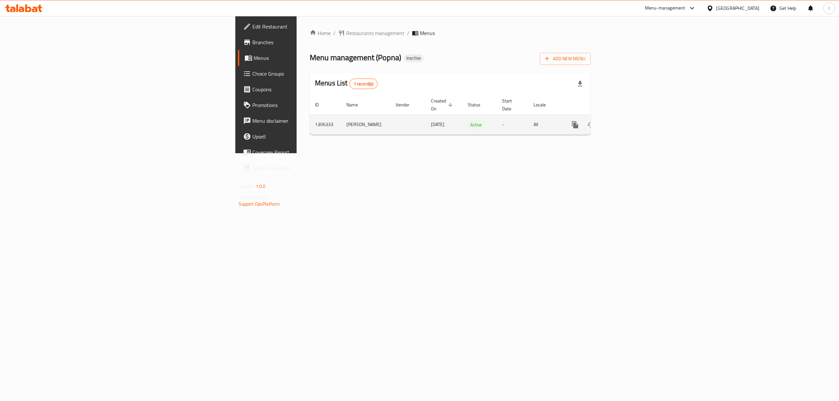
click at [630, 117] on link "enhanced table" at bounding box center [622, 125] width 16 height 16
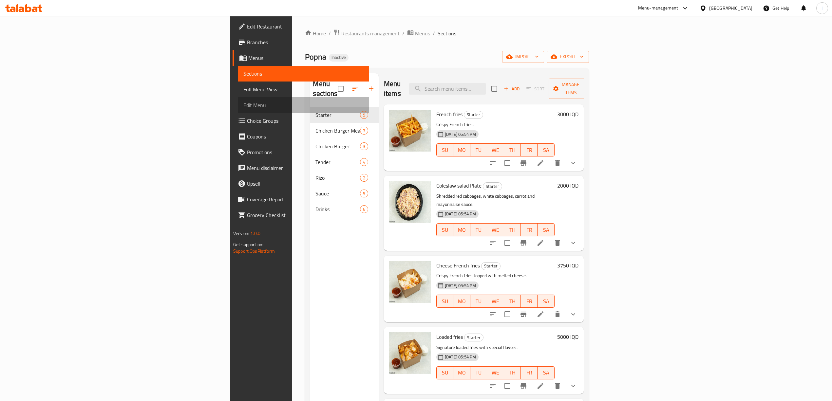
click at [243, 101] on span "Edit Menu" at bounding box center [303, 105] width 120 height 8
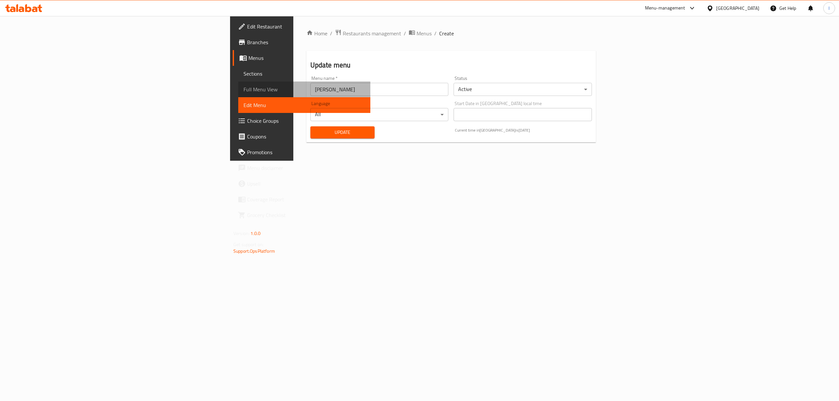
click at [243, 87] on span "Full Menu View" at bounding box center [304, 89] width 122 height 8
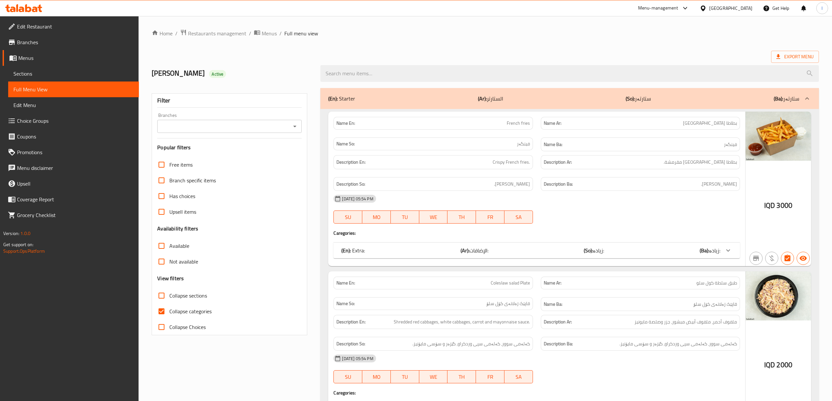
drag, startPoint x: 291, startPoint y: 118, endPoint x: 289, endPoint y: 129, distance: 11.1
click at [290, 126] on div "Branches Branches" at bounding box center [229, 123] width 144 height 20
click at [288, 134] on div "Filter Branches Branches Popular filters Free items Branch specific items Has c…" at bounding box center [230, 214] width 156 height 242
drag, startPoint x: 286, startPoint y: 131, endPoint x: 265, endPoint y: 146, distance: 25.4
click at [286, 131] on input "Branches" at bounding box center [224, 126] width 130 height 9
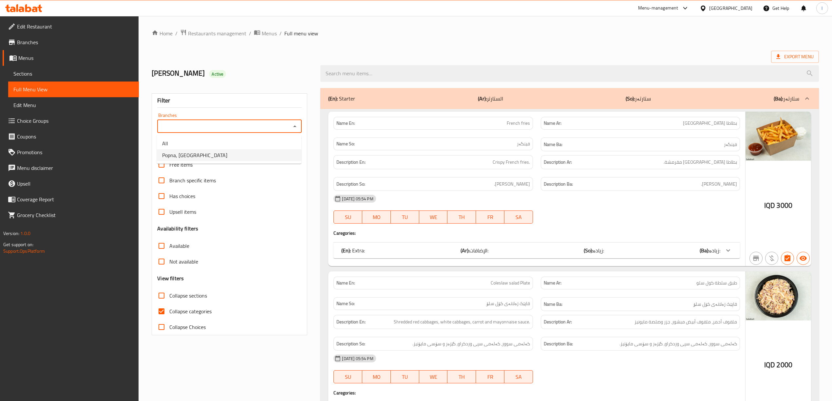
click at [243, 155] on li "Popna, [GEOGRAPHIC_DATA]" at bounding box center [229, 155] width 144 height 12
type input "Popna, [GEOGRAPHIC_DATA]"
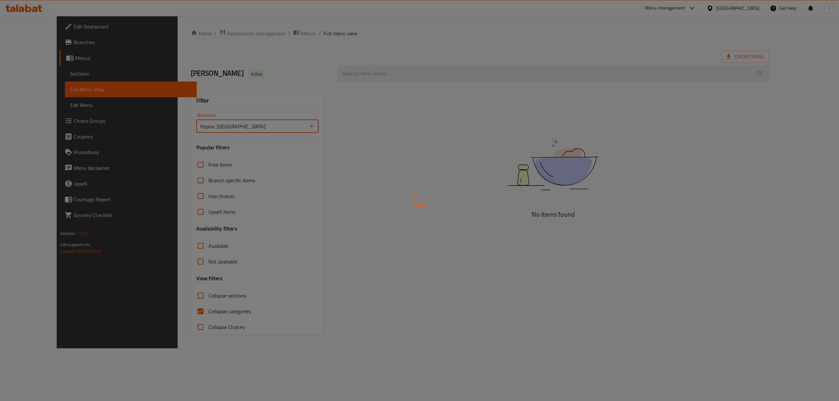
click at [395, 86] on div at bounding box center [419, 200] width 839 height 401
click at [402, 78] on div at bounding box center [419, 200] width 839 height 401
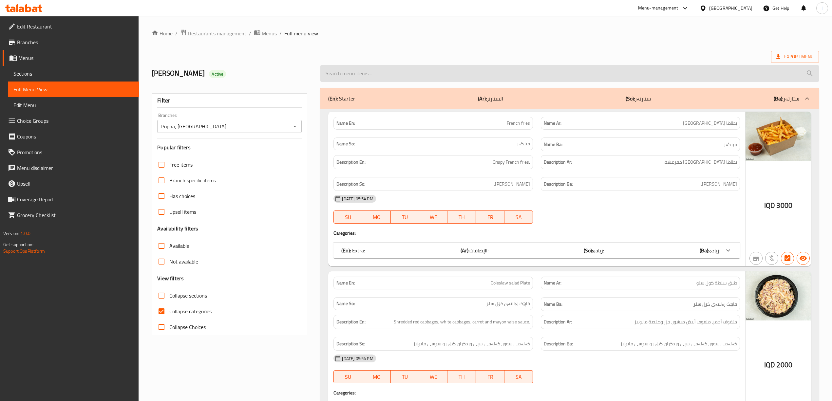
click at [404, 75] on input "search" at bounding box center [569, 73] width 498 height 17
paste input "Sweet Siracha"
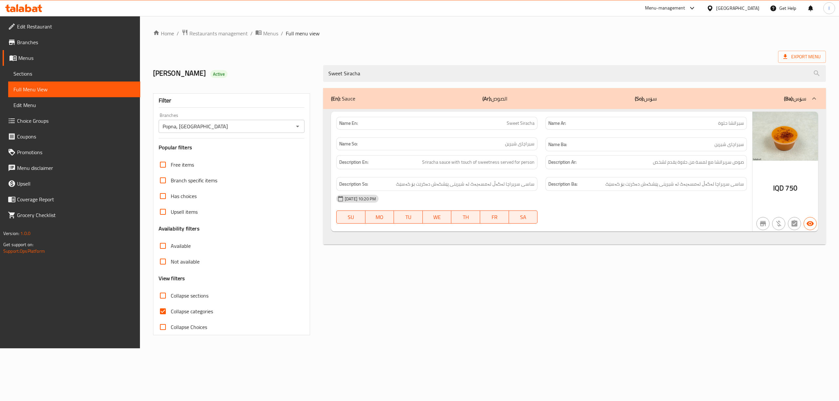
type input "Sweet Siracha"
click at [170, 312] on input "Collapse categories" at bounding box center [163, 312] width 16 height 16
checkbox input "false"
